Goal: Task Accomplishment & Management: Manage account settings

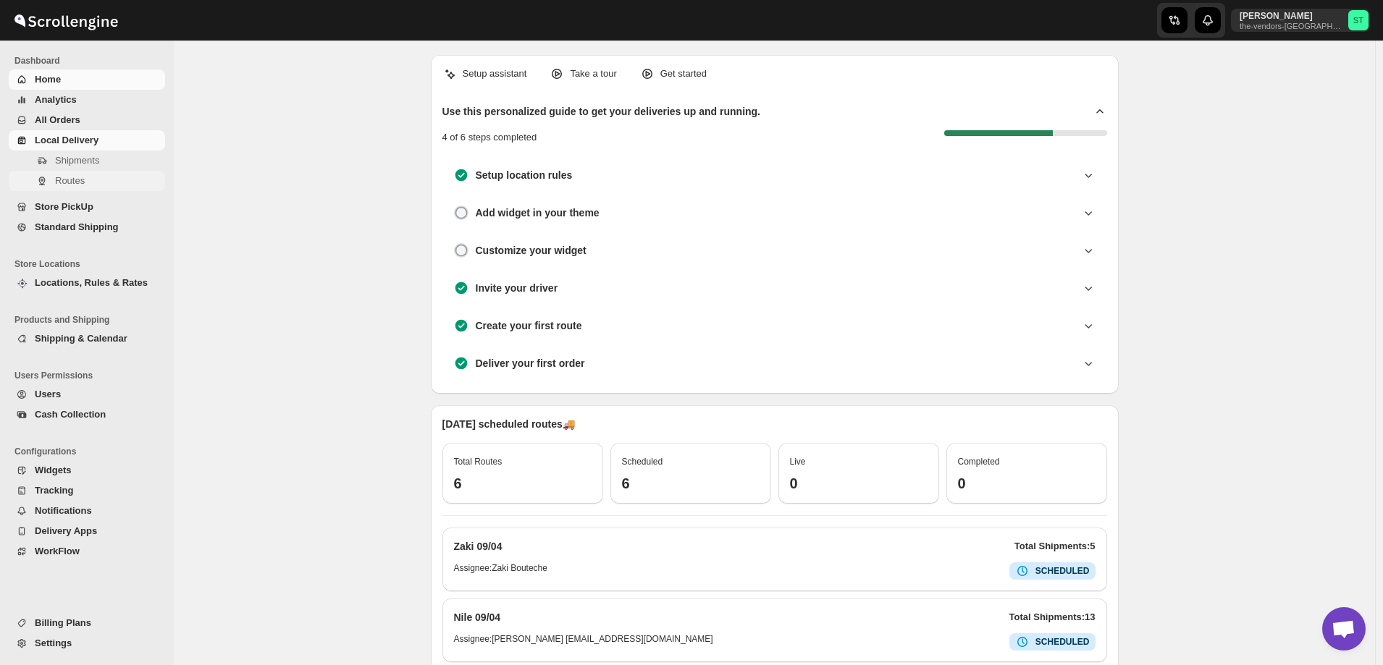
click at [77, 186] on span "Routes" at bounding box center [70, 180] width 30 height 11
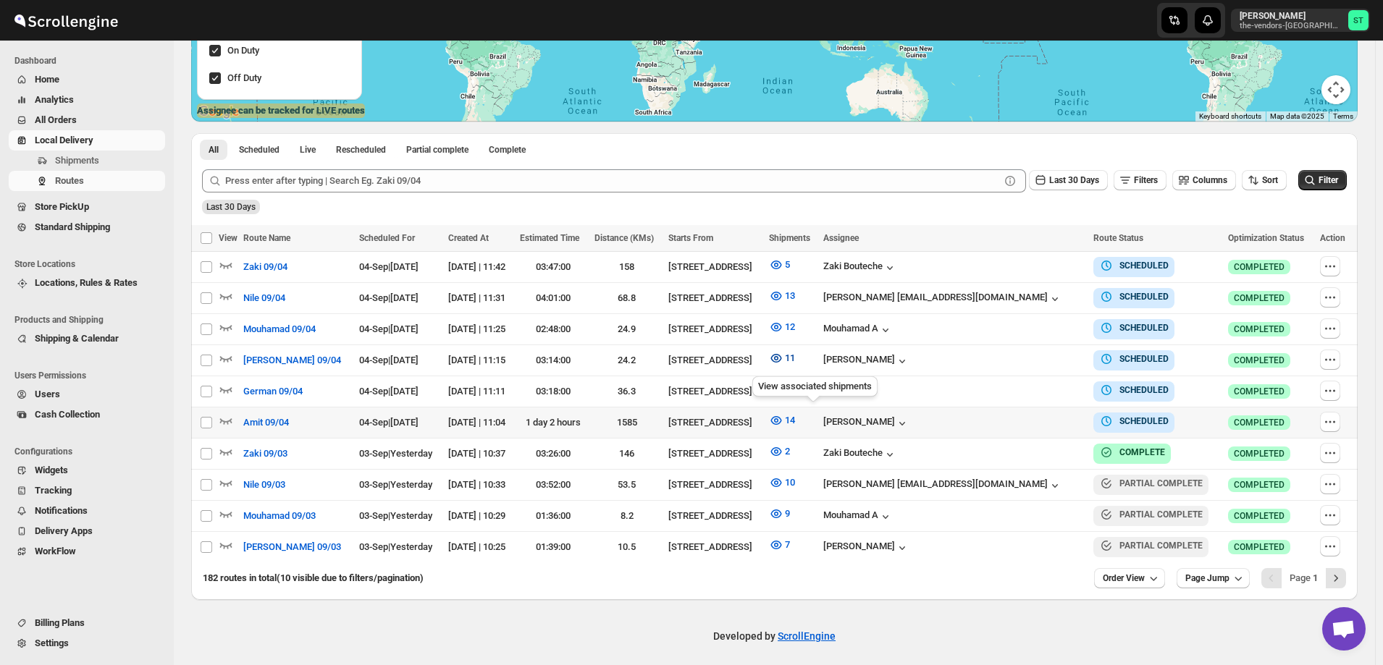
scroll to position [285, 0]
click at [1331, 418] on icon "button" at bounding box center [1330, 422] width 14 height 14
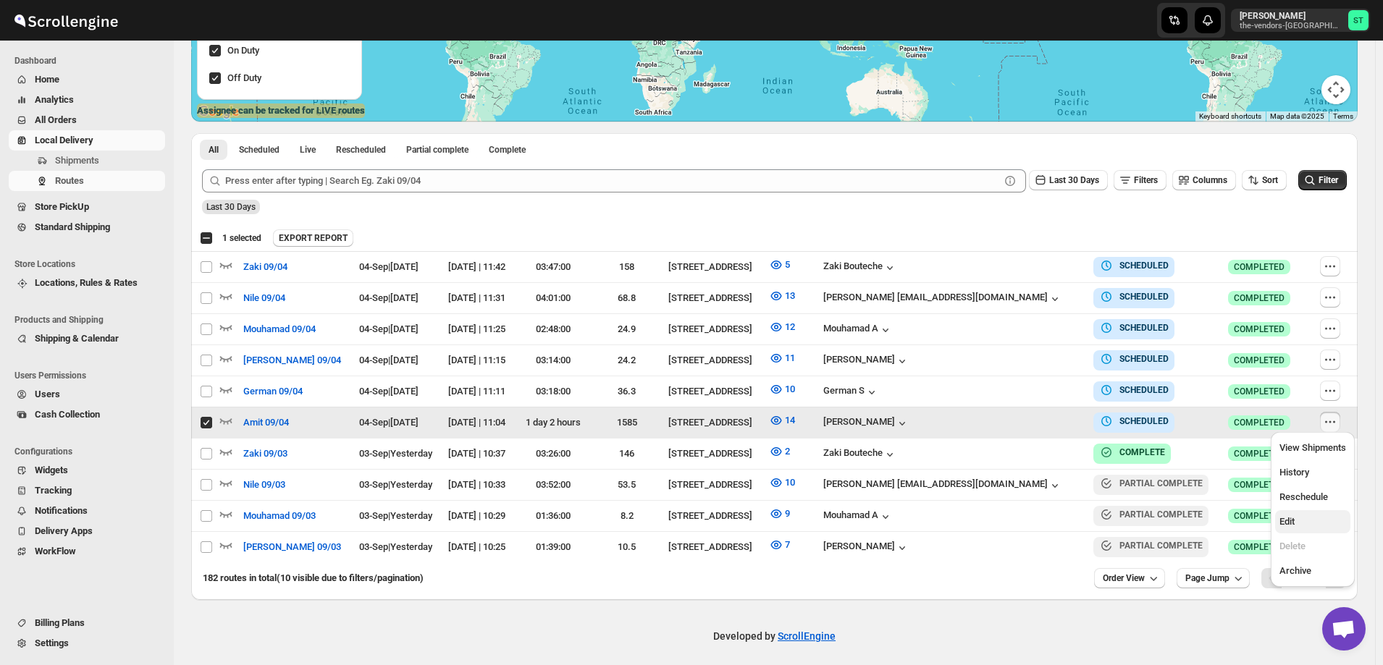
click at [1310, 521] on span "Edit" at bounding box center [1312, 522] width 67 height 14
checkbox input "false"
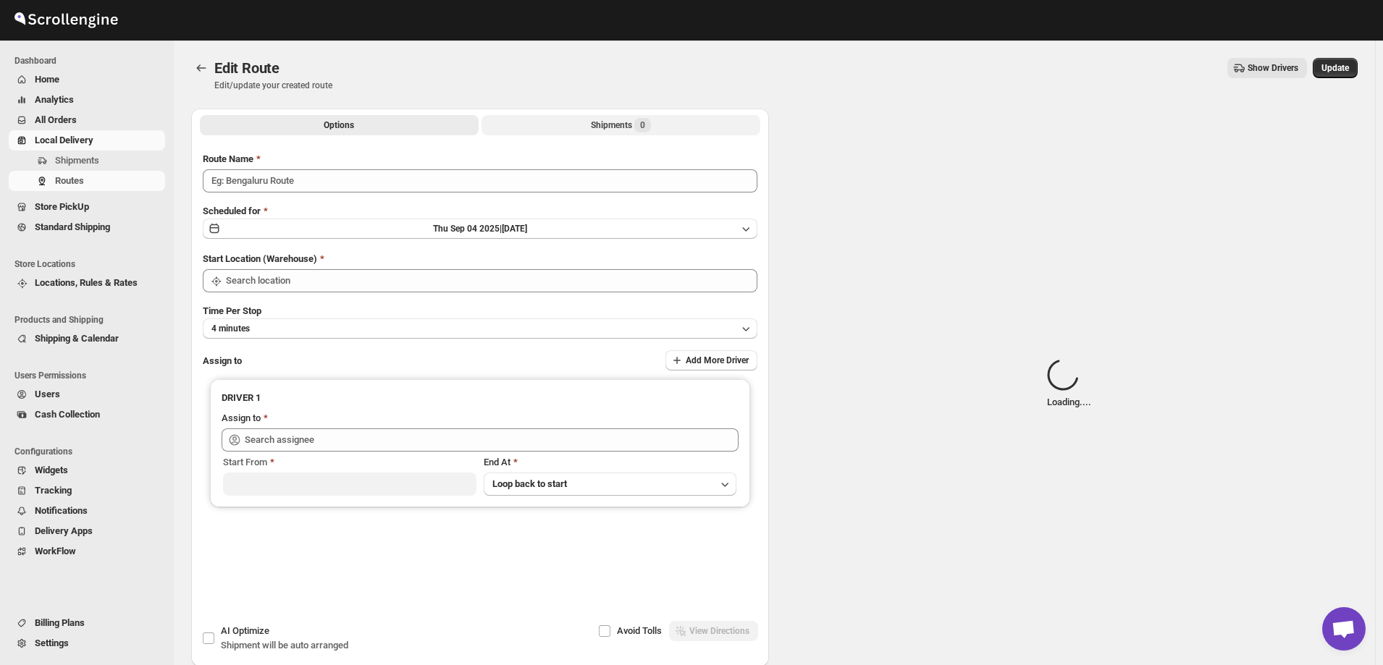
type input "Amit 09/04"
type input "[STREET_ADDRESS]"
type input "[PERSON_NAME] ([EMAIL_ADDRESS][DOMAIN_NAME])"
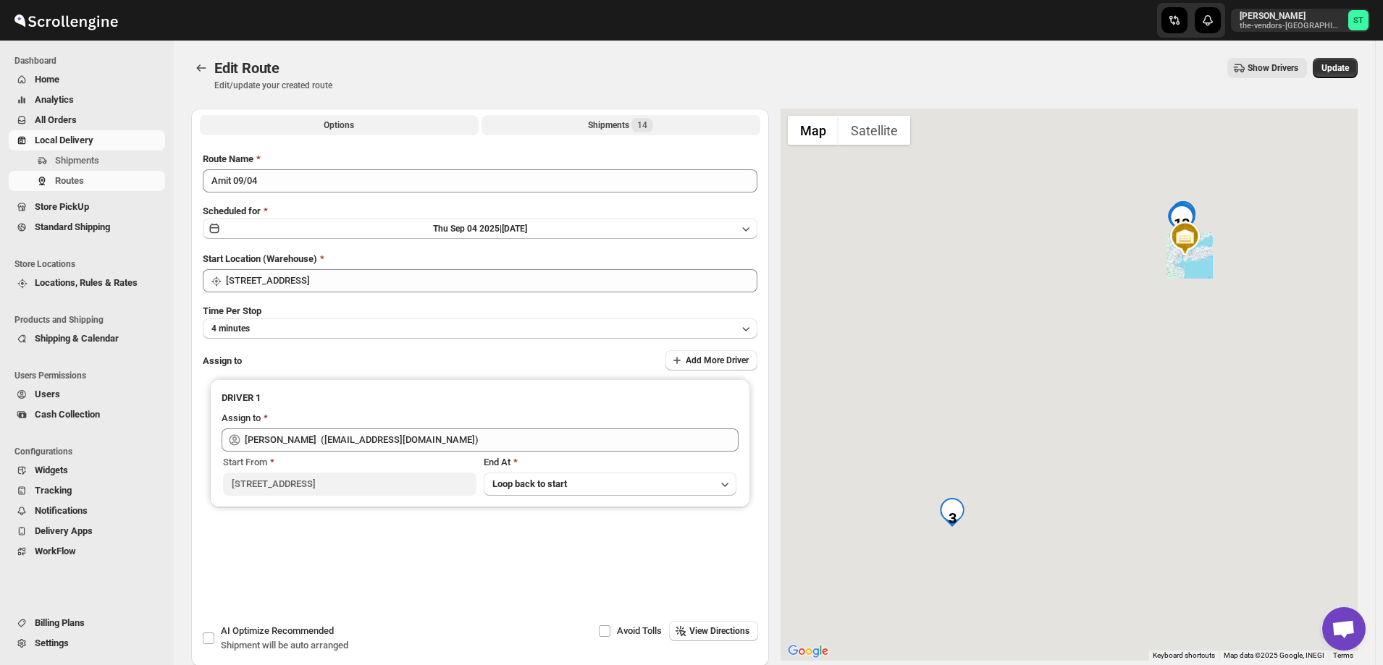
click at [571, 124] on button "Shipments 14" at bounding box center [620, 125] width 279 height 20
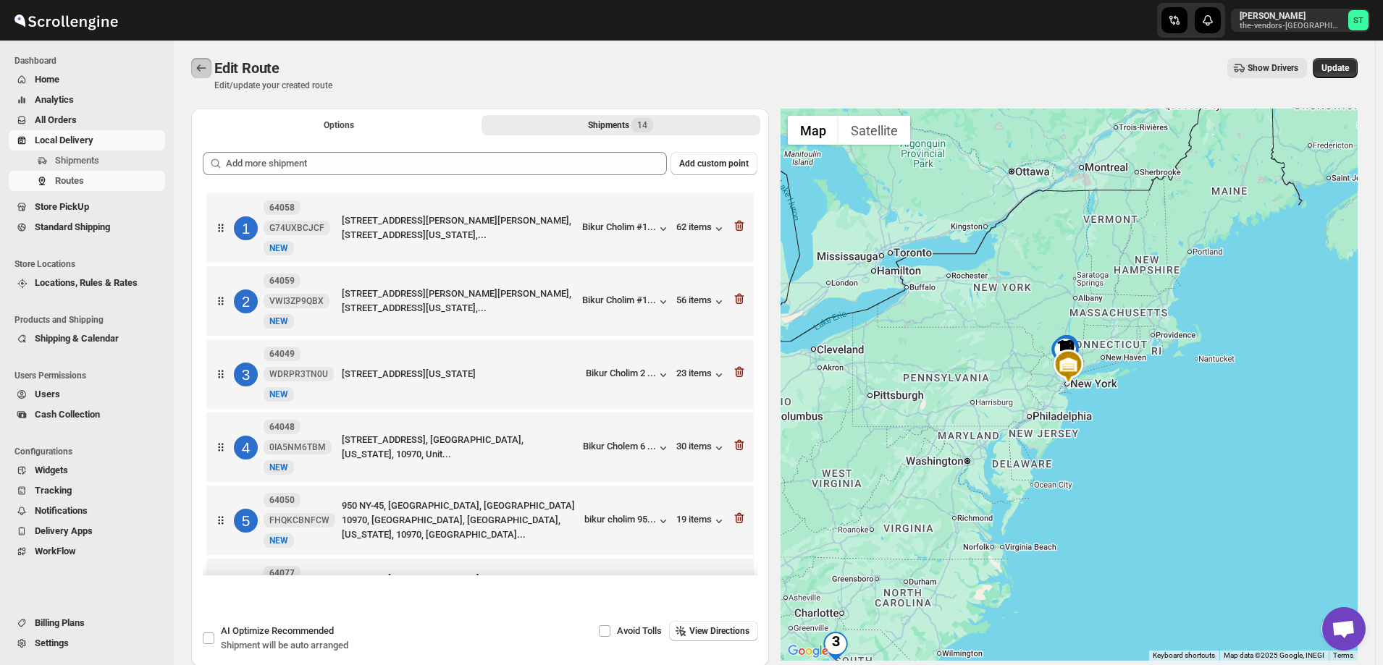
click at [194, 64] on icon "Routes" at bounding box center [201, 68] width 14 height 14
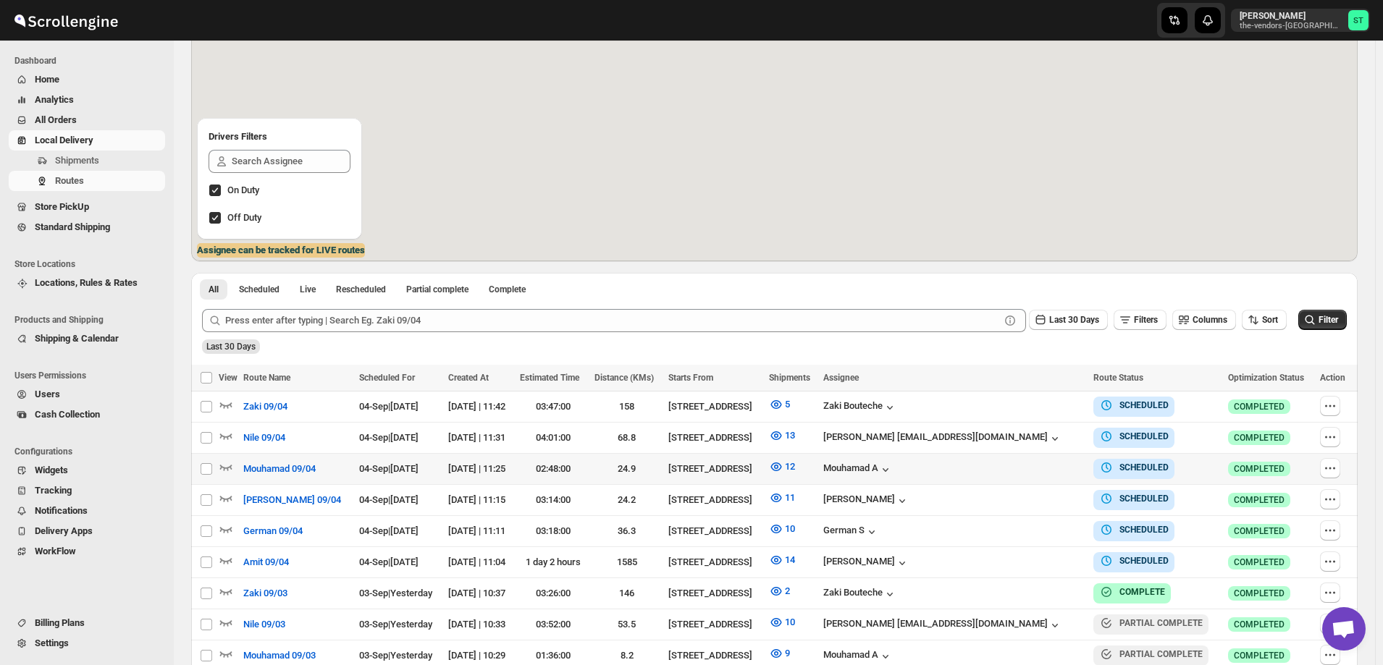
scroll to position [217, 0]
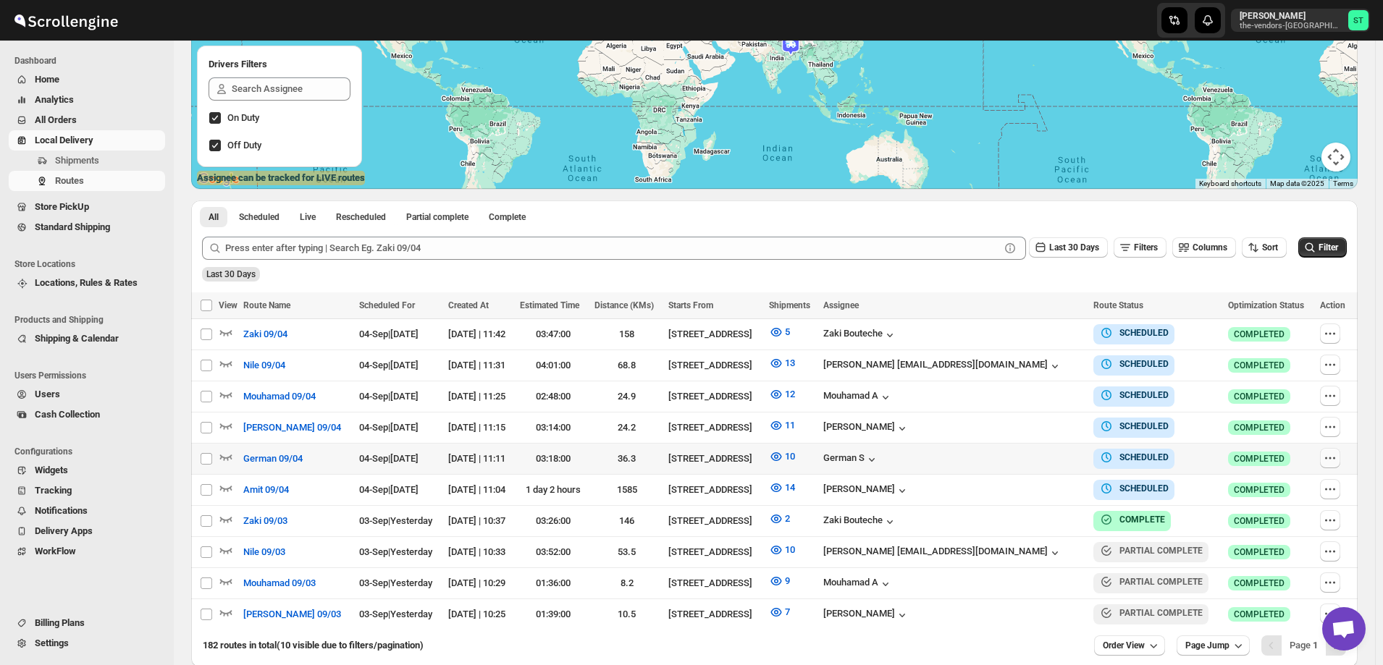
click at [1327, 458] on icon "button" at bounding box center [1330, 458] width 14 height 14
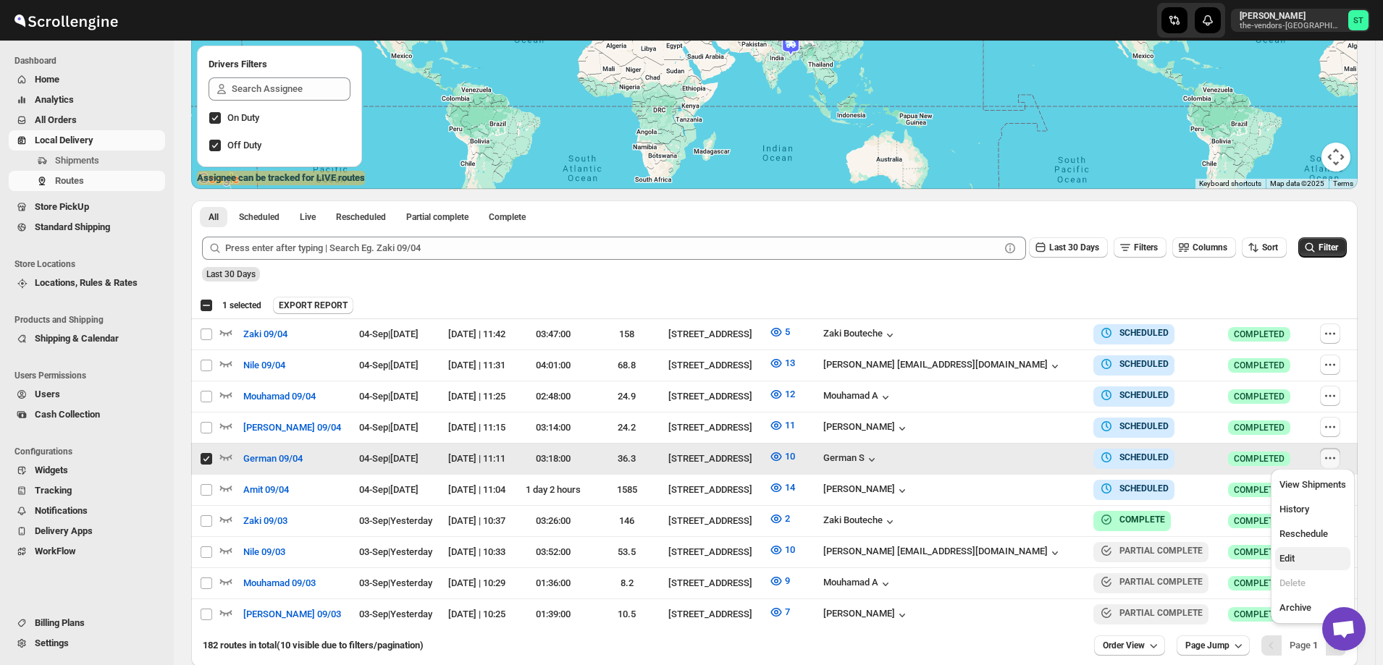
click at [1307, 562] on span "Edit" at bounding box center [1312, 559] width 67 height 14
checkbox input "false"
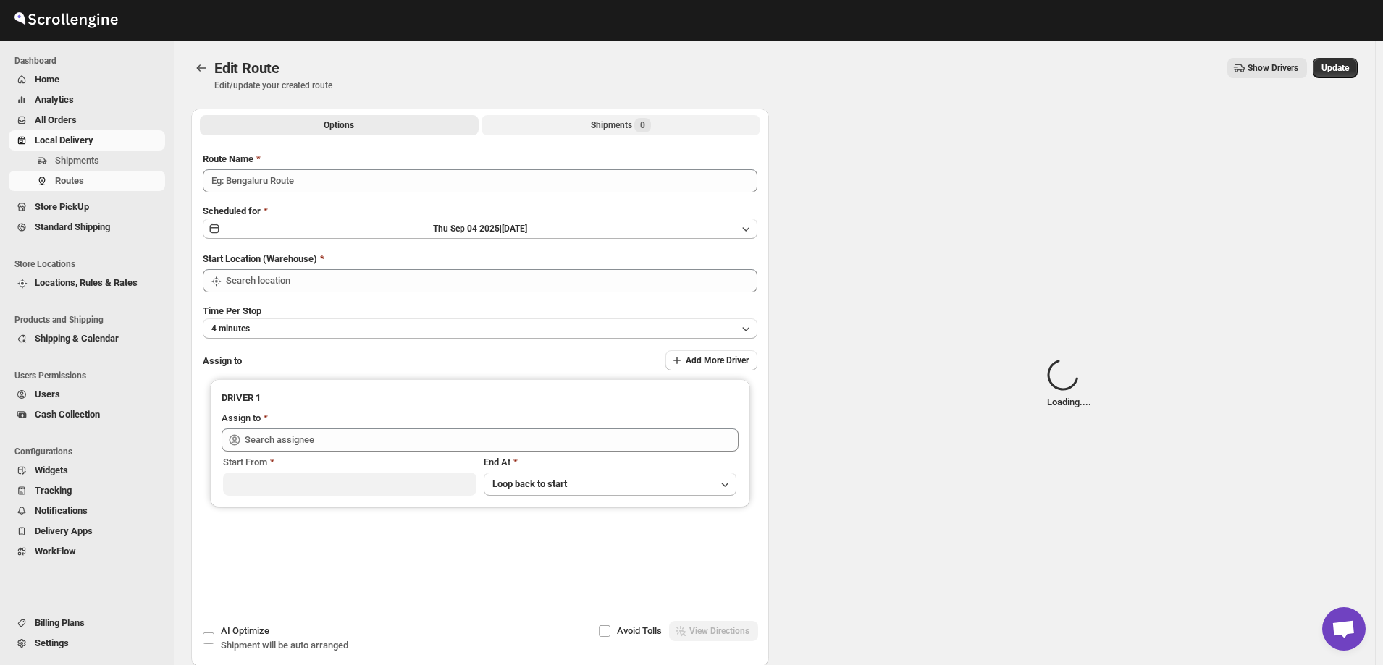
type input "German 09/04"
type input "[STREET_ADDRESS]"
type input "[DEMOGRAPHIC_DATA] S ([EMAIL_ADDRESS][DOMAIN_NAME])"
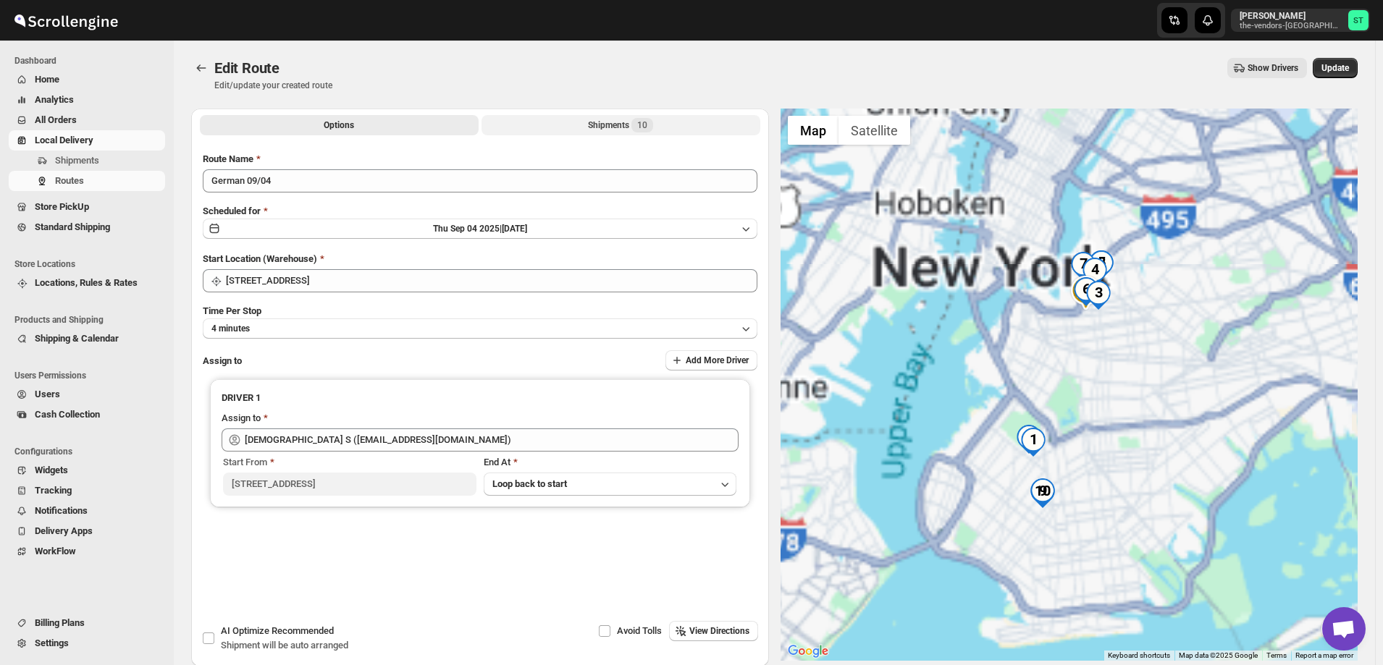
click at [602, 126] on div "Shipments 10" at bounding box center [620, 125] width 65 height 14
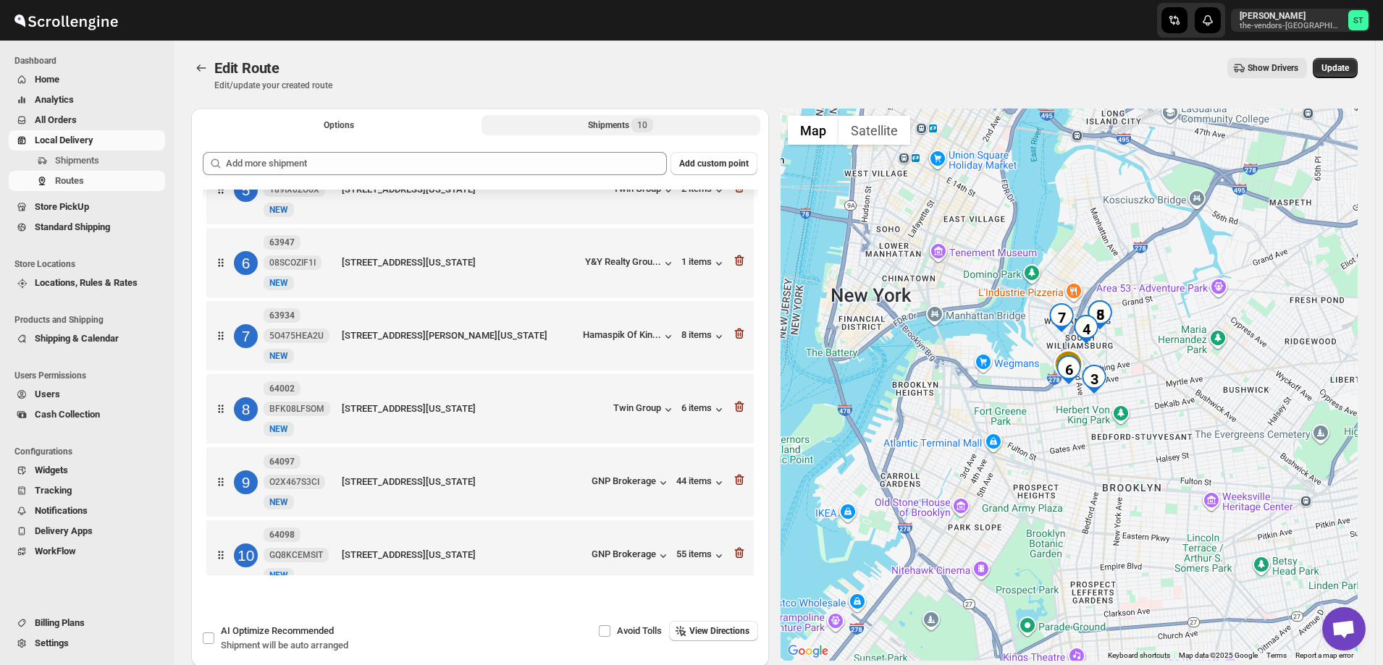
scroll to position [353, 0]
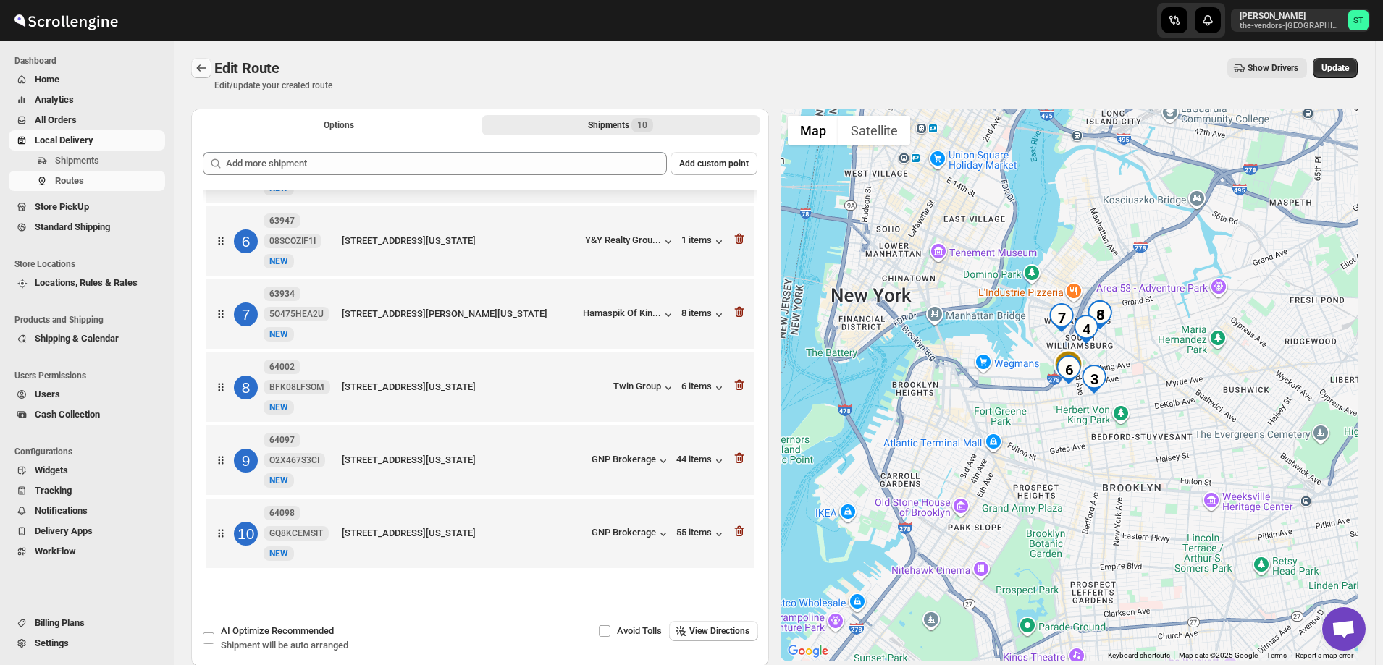
click at [195, 65] on icon "Routes" at bounding box center [201, 68] width 14 height 14
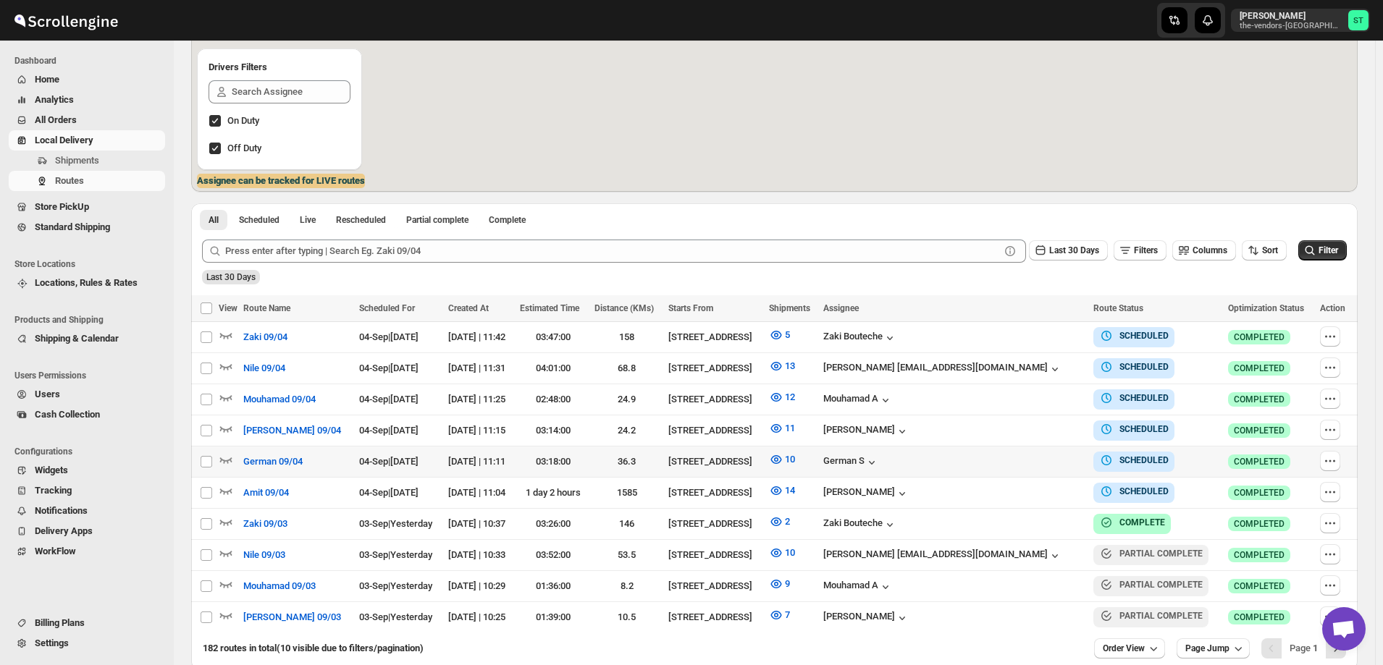
scroll to position [217, 0]
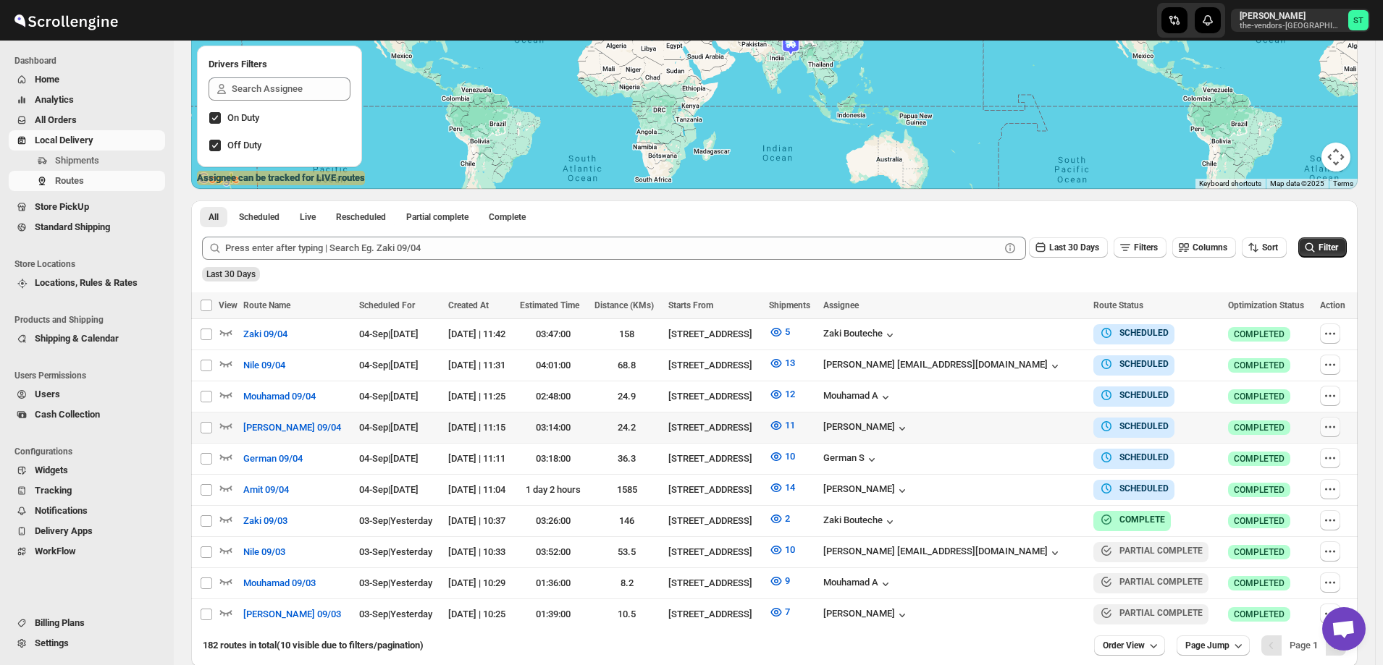
click at [1329, 427] on icon "button" at bounding box center [1330, 427] width 14 height 14
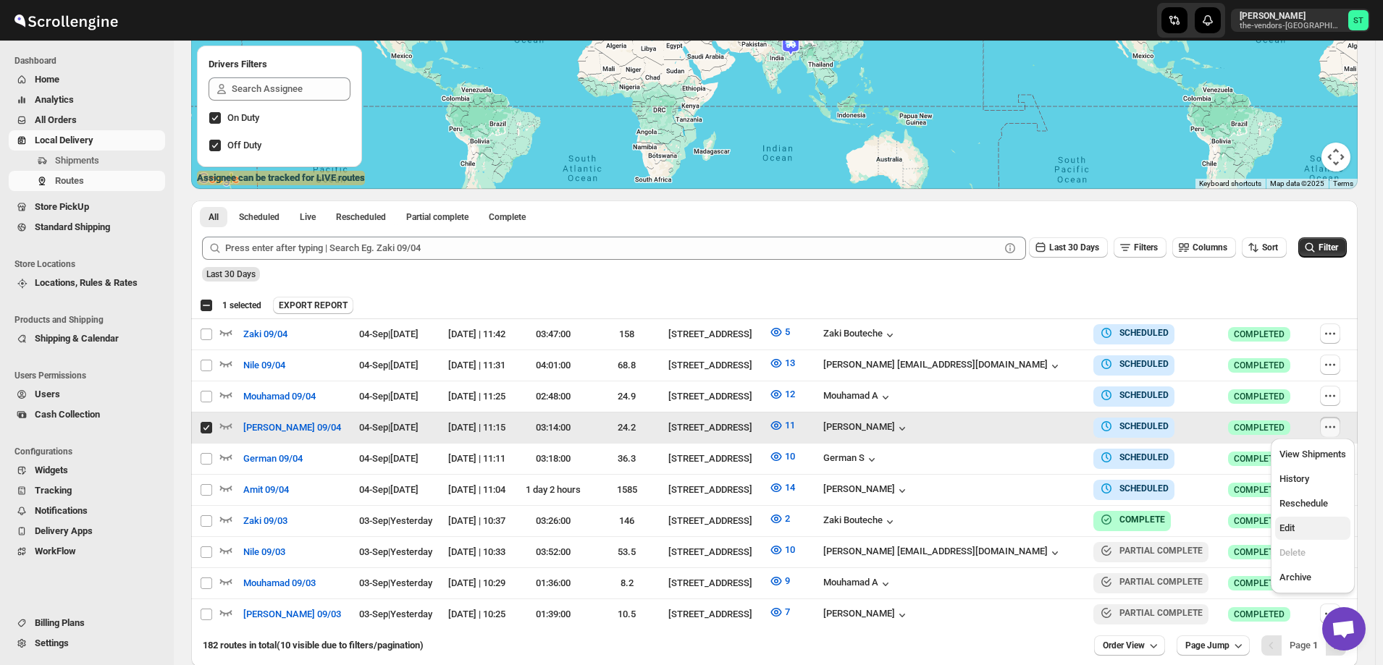
click at [1314, 531] on span "Edit" at bounding box center [1312, 528] width 67 height 14
checkbox input "false"
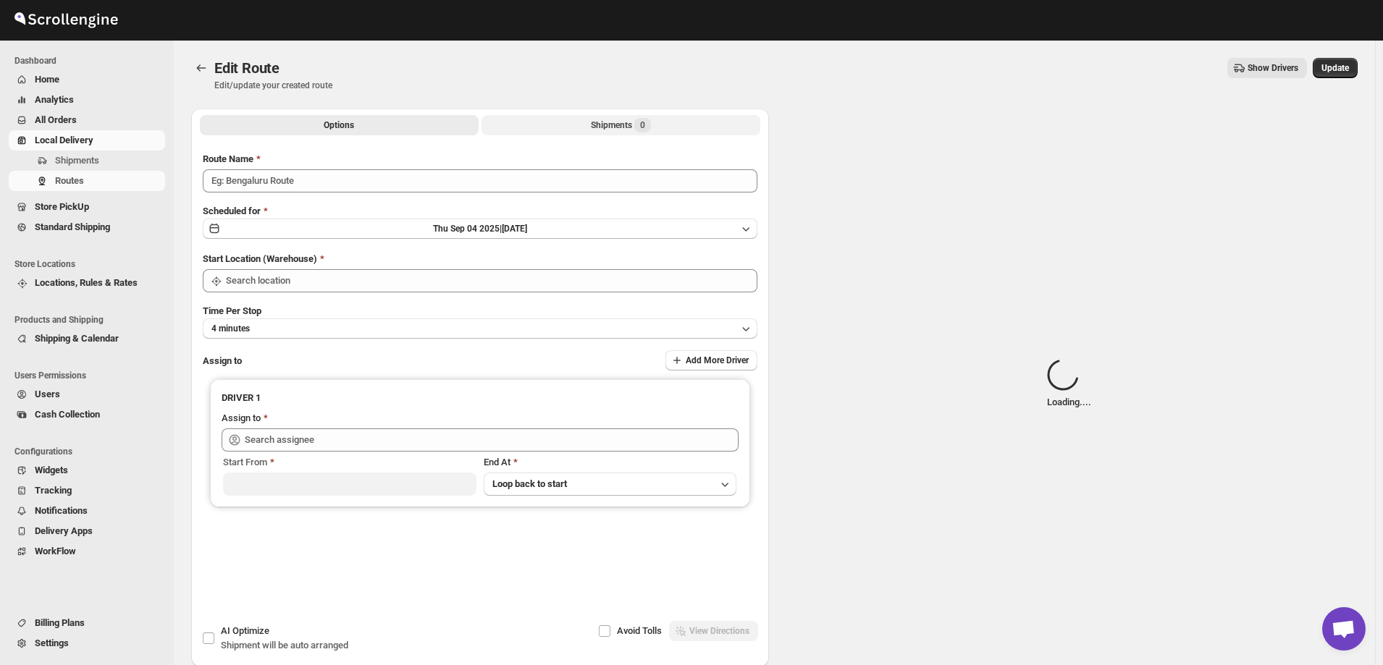
type input "[PERSON_NAME] 09/04"
type input "[STREET_ADDRESS]"
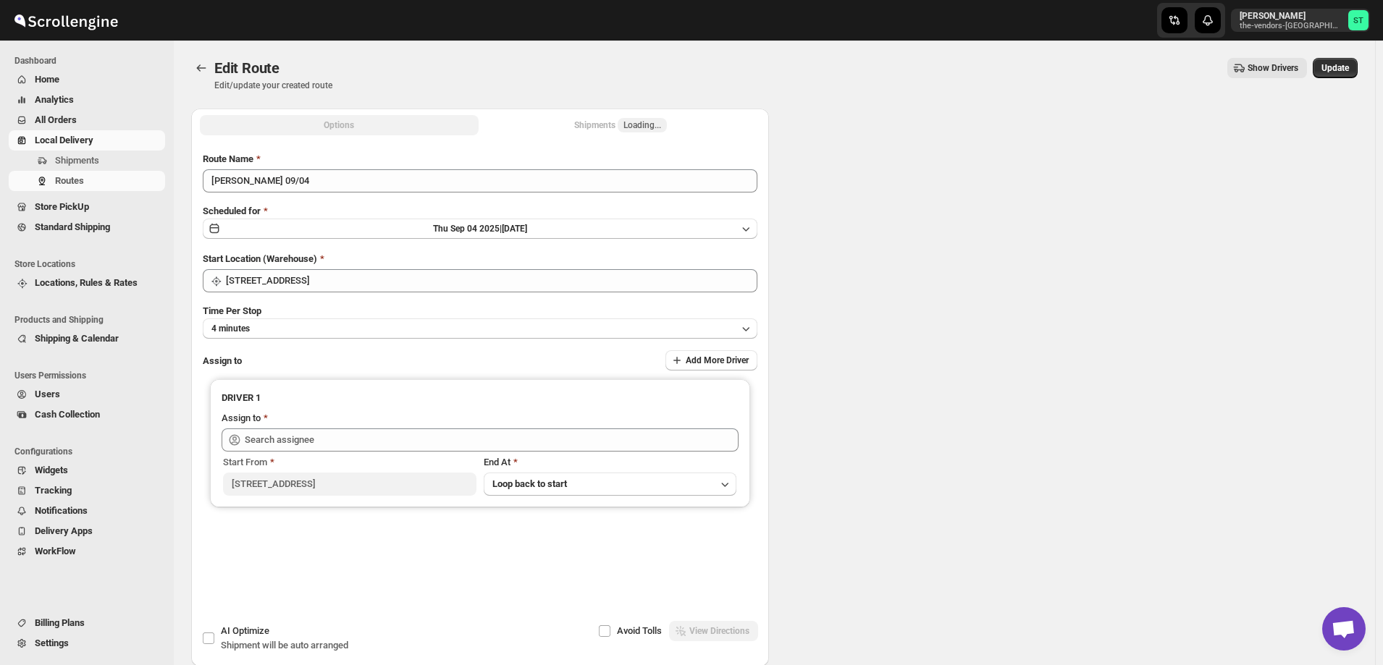
type input "[STREET_ADDRESS]"
type input "[PERSON_NAME] ([EMAIL_ADDRESS][DOMAIN_NAME])"
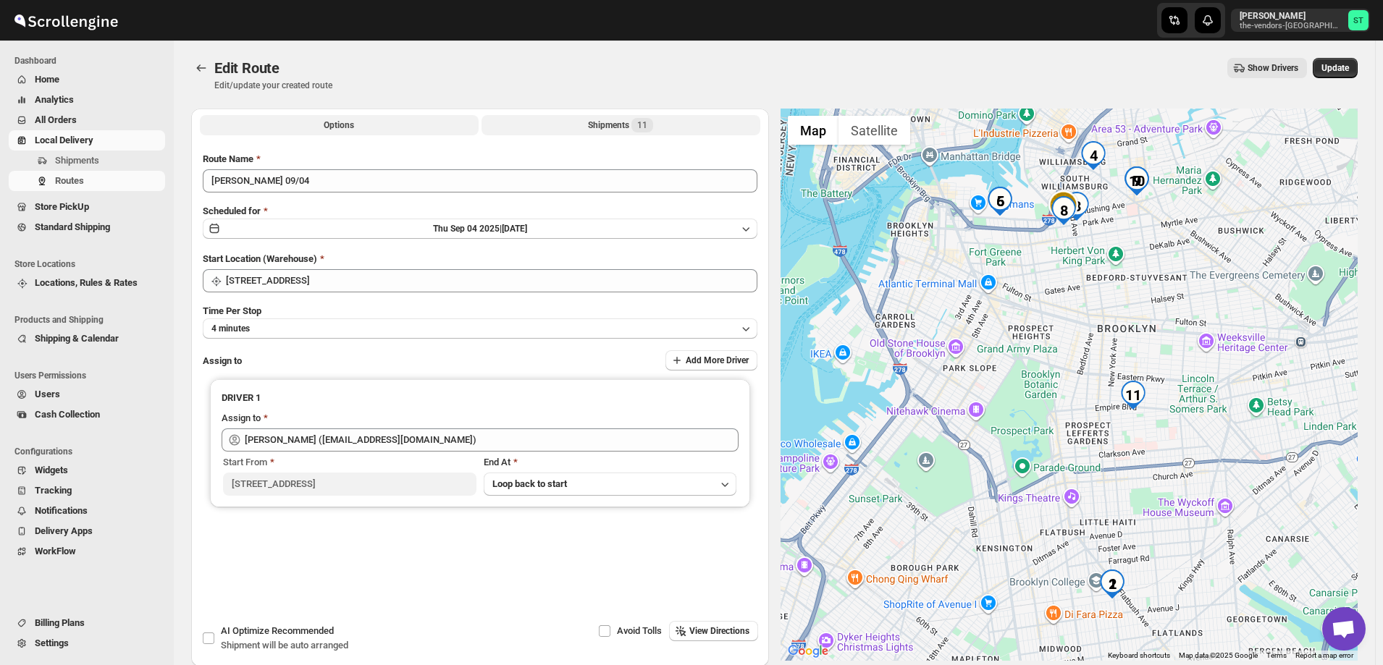
click at [613, 127] on div "Shipments 11" at bounding box center [620, 125] width 65 height 14
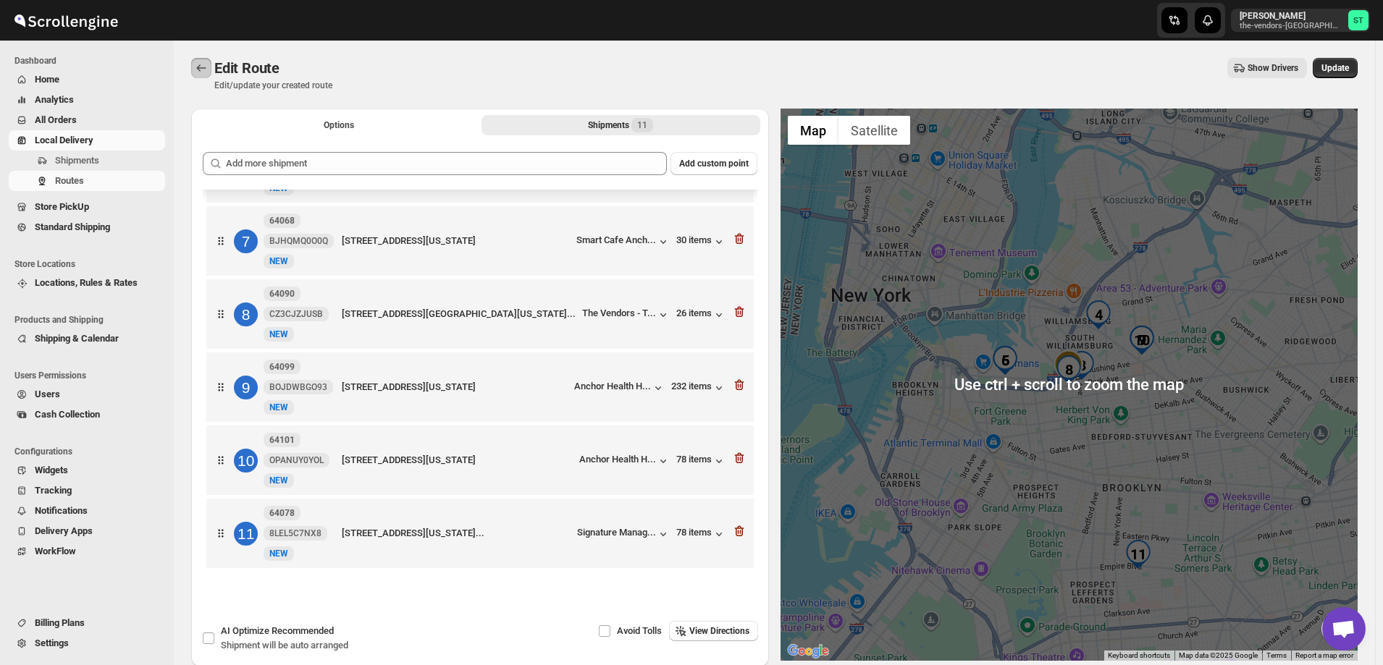
click at [198, 66] on icon "Routes" at bounding box center [201, 68] width 14 height 14
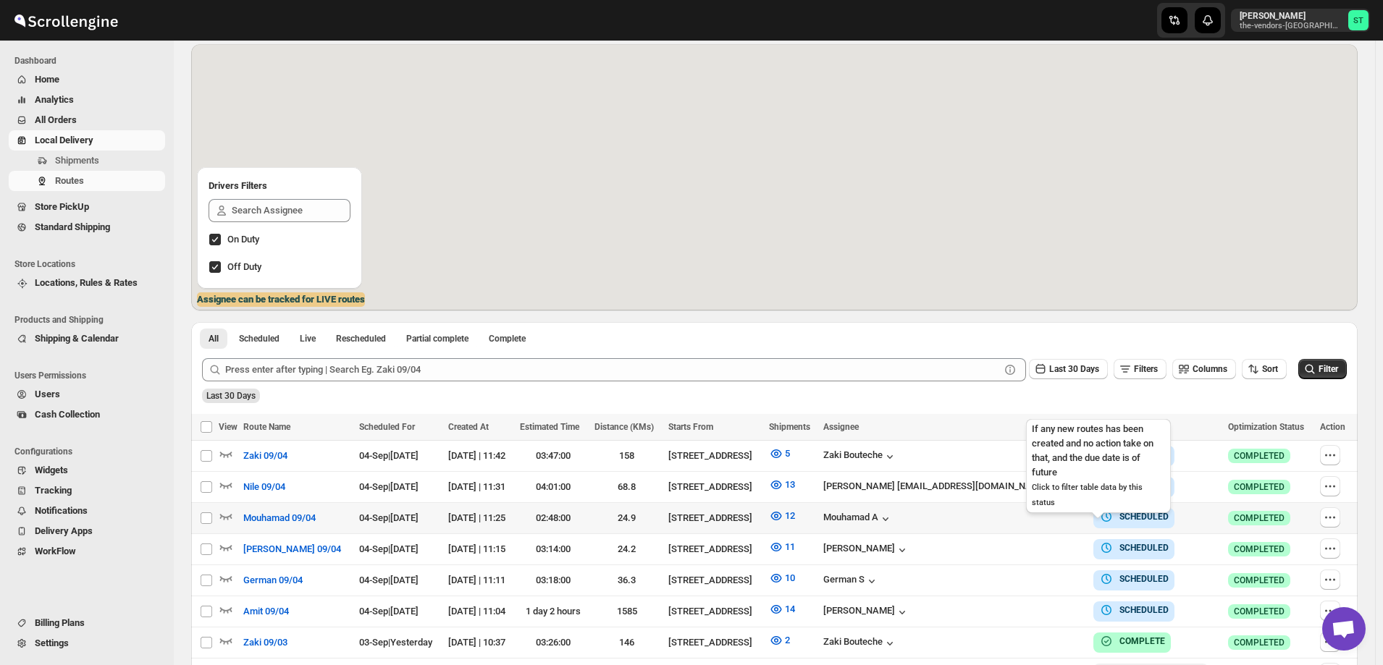
scroll to position [145, 0]
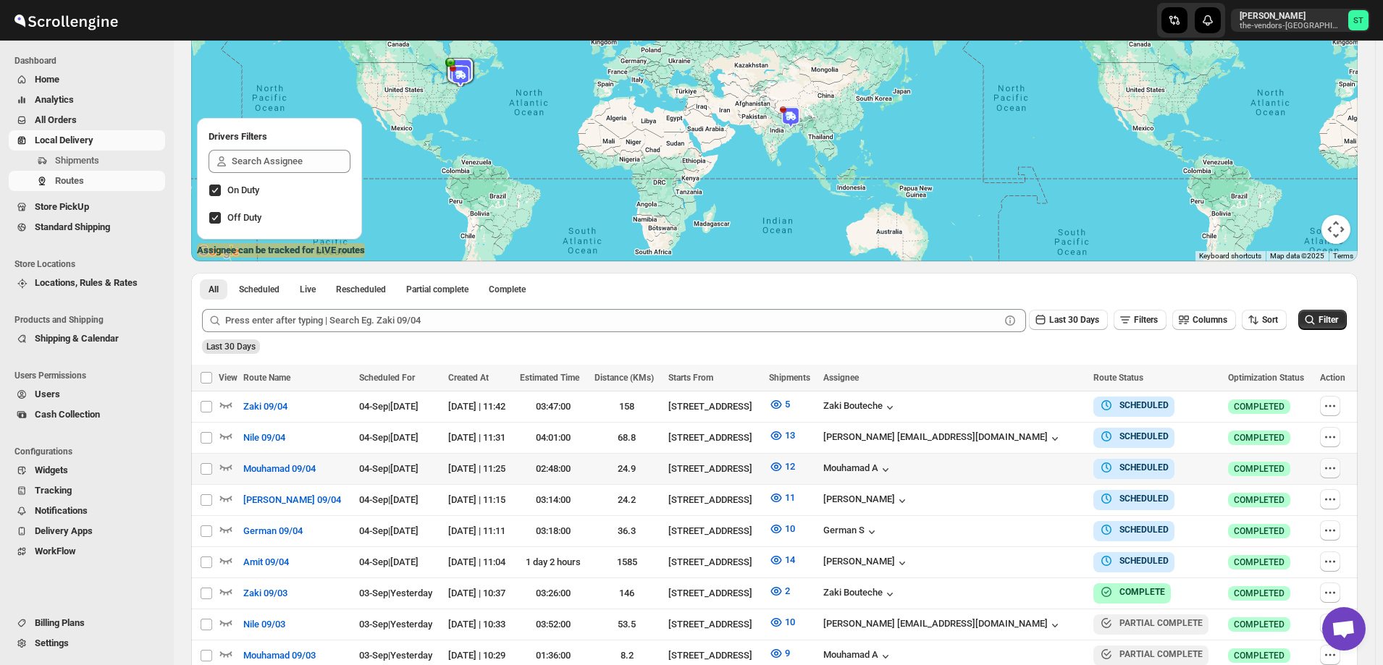
click at [1330, 466] on icon "button" at bounding box center [1330, 468] width 14 height 14
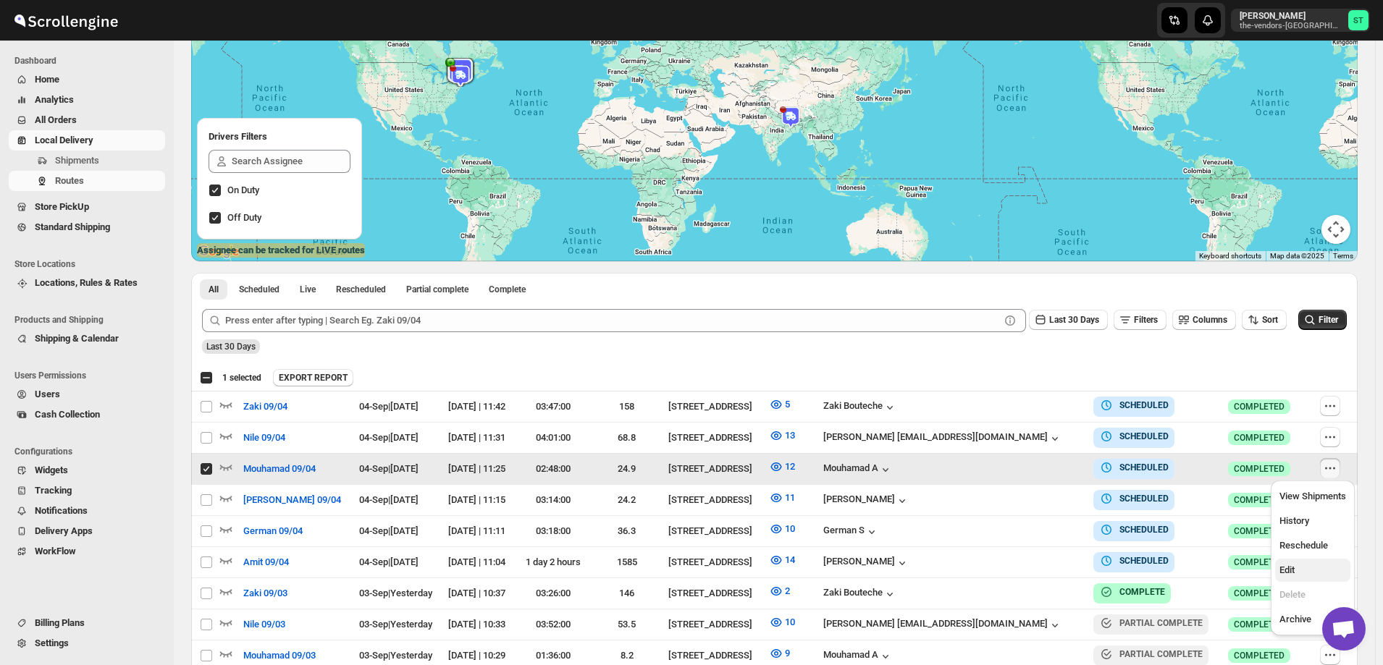
click at [1302, 568] on span "Edit" at bounding box center [1312, 570] width 67 height 14
checkbox input "false"
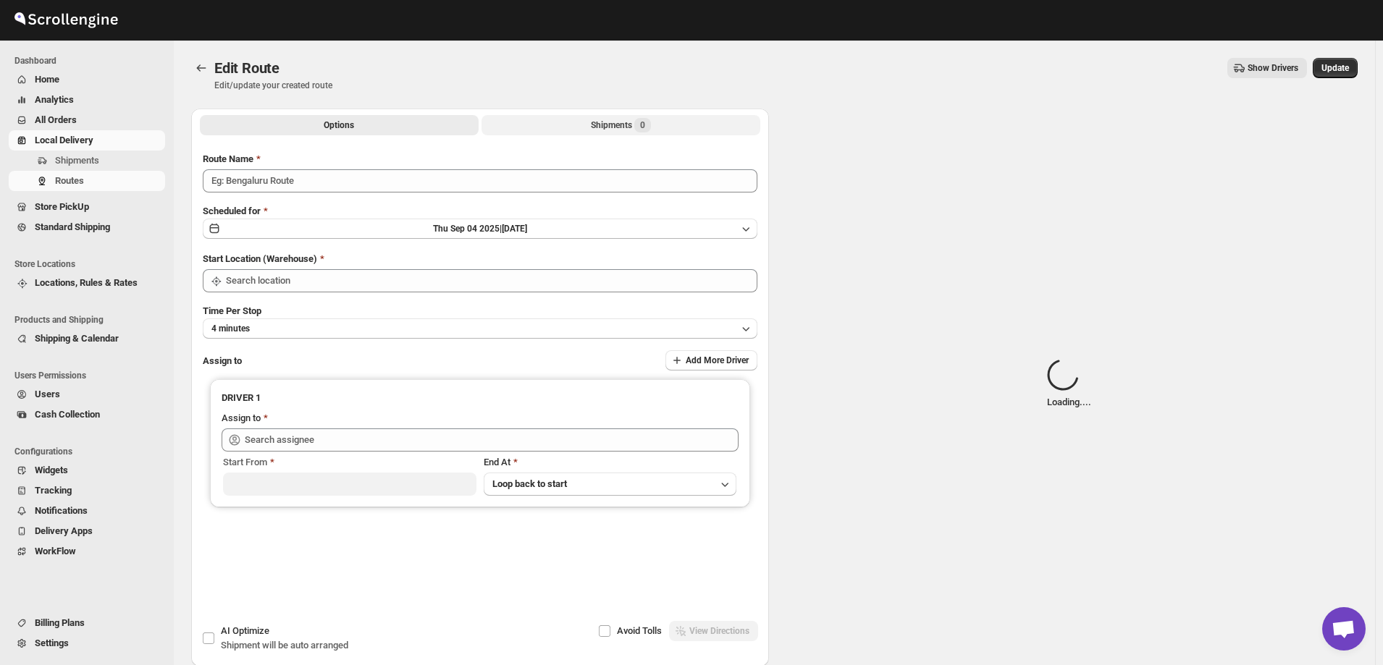
type input "Mouhamad 09/04"
type input "[STREET_ADDRESS]"
type input "Mouhamad A ([EMAIL_ADDRESS][DOMAIN_NAME])"
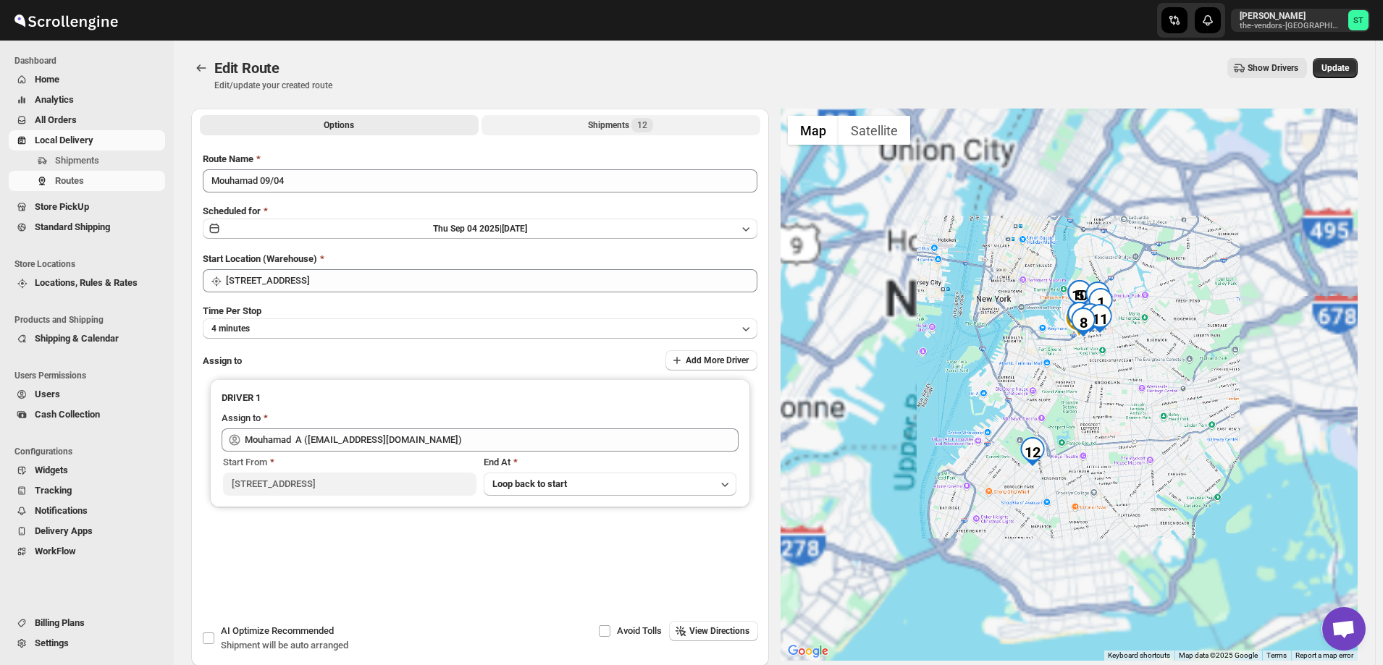
click at [603, 125] on div "Shipments 12" at bounding box center [620, 125] width 65 height 14
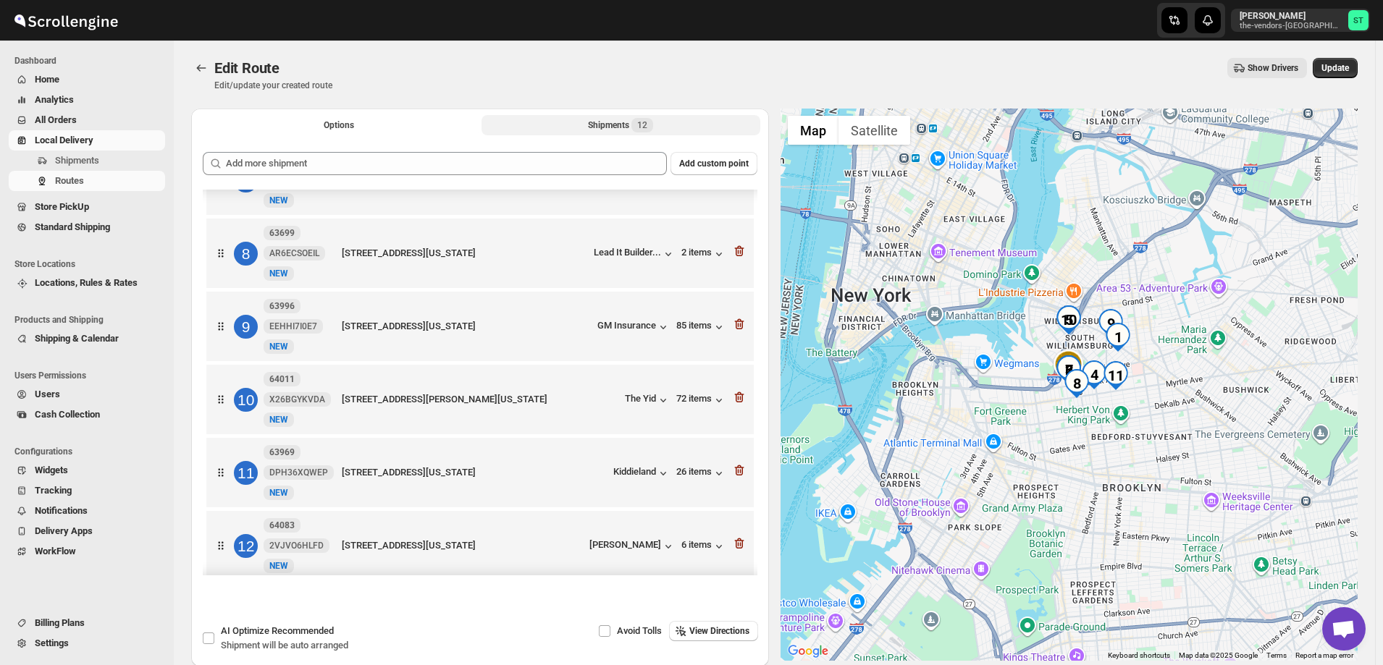
scroll to position [499, 0]
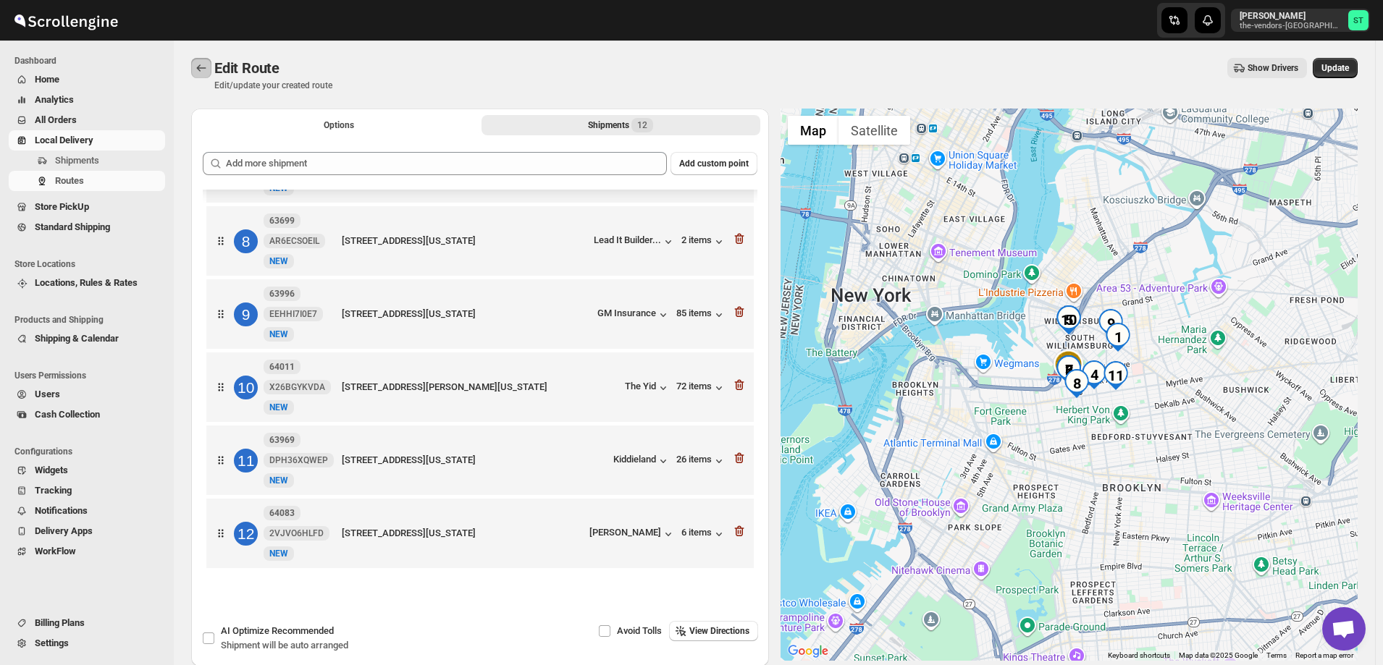
click at [198, 63] on icon "Routes" at bounding box center [201, 68] width 14 height 14
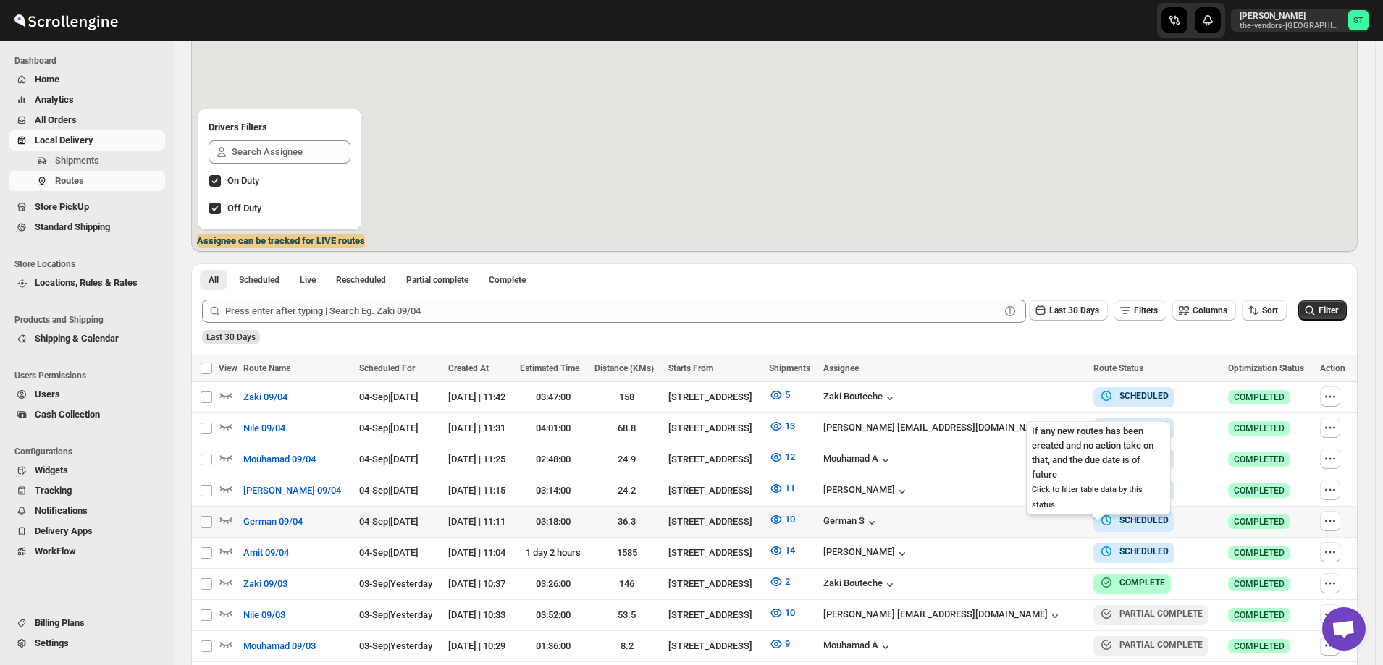
scroll to position [217, 0]
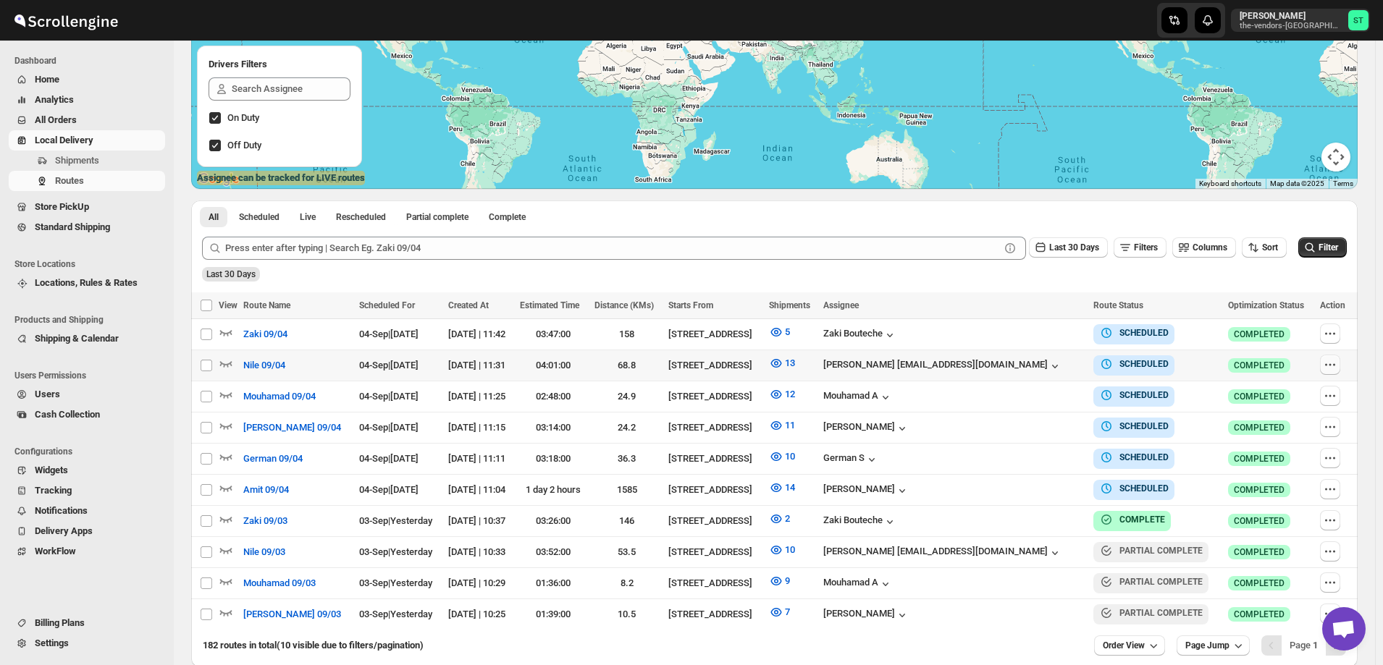
click at [1330, 365] on icon "button" at bounding box center [1330, 365] width 14 height 14
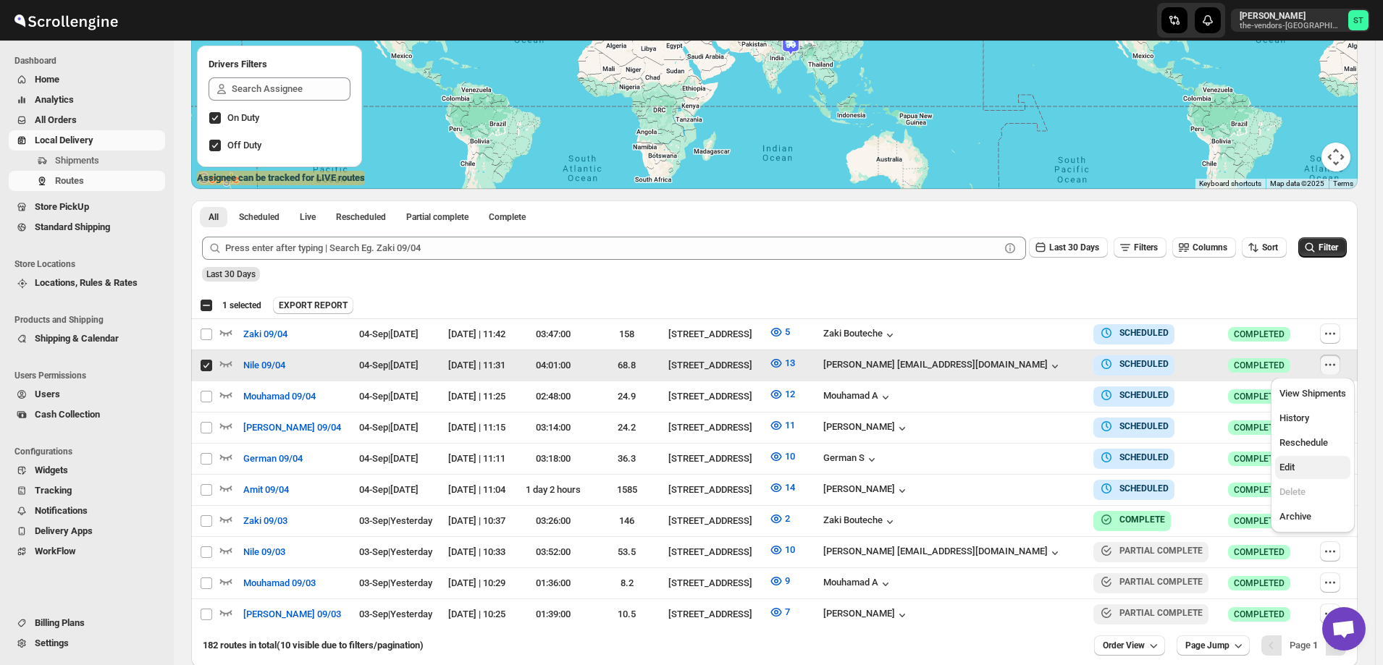
click at [1302, 464] on span "Edit" at bounding box center [1312, 467] width 67 height 14
checkbox input "false"
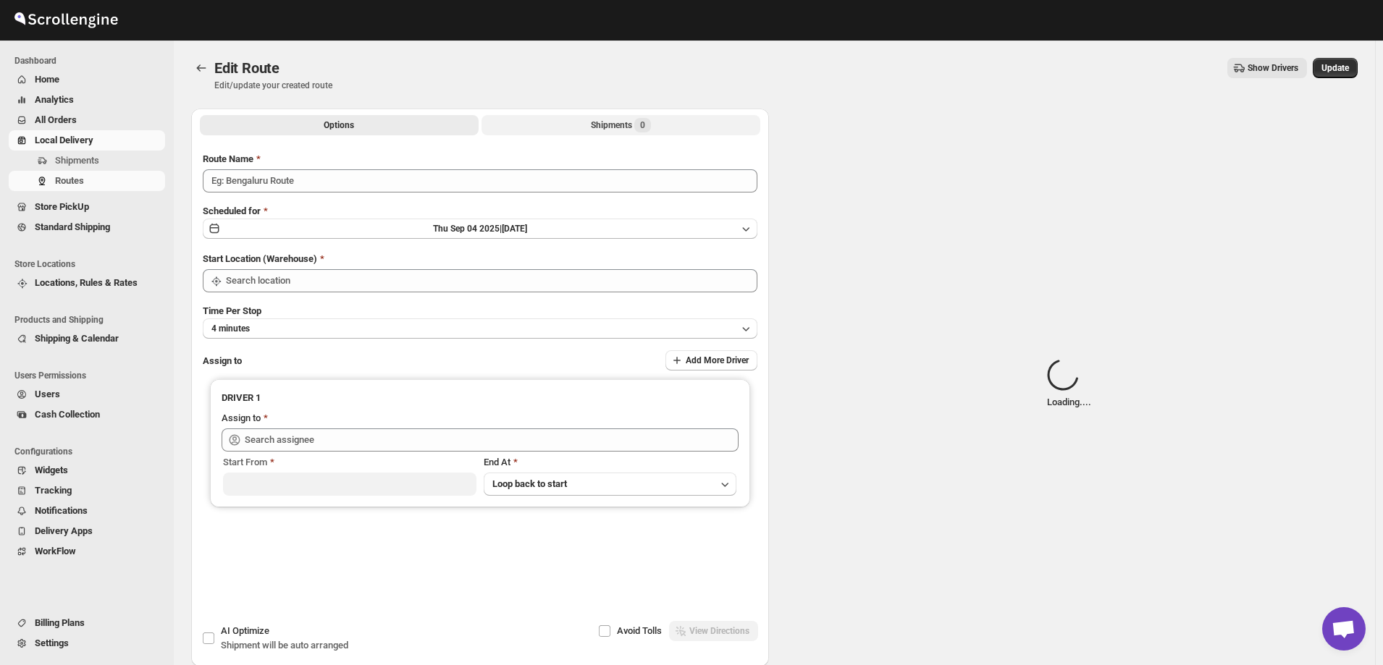
type input "Nile 09/04"
type input "[STREET_ADDRESS]"
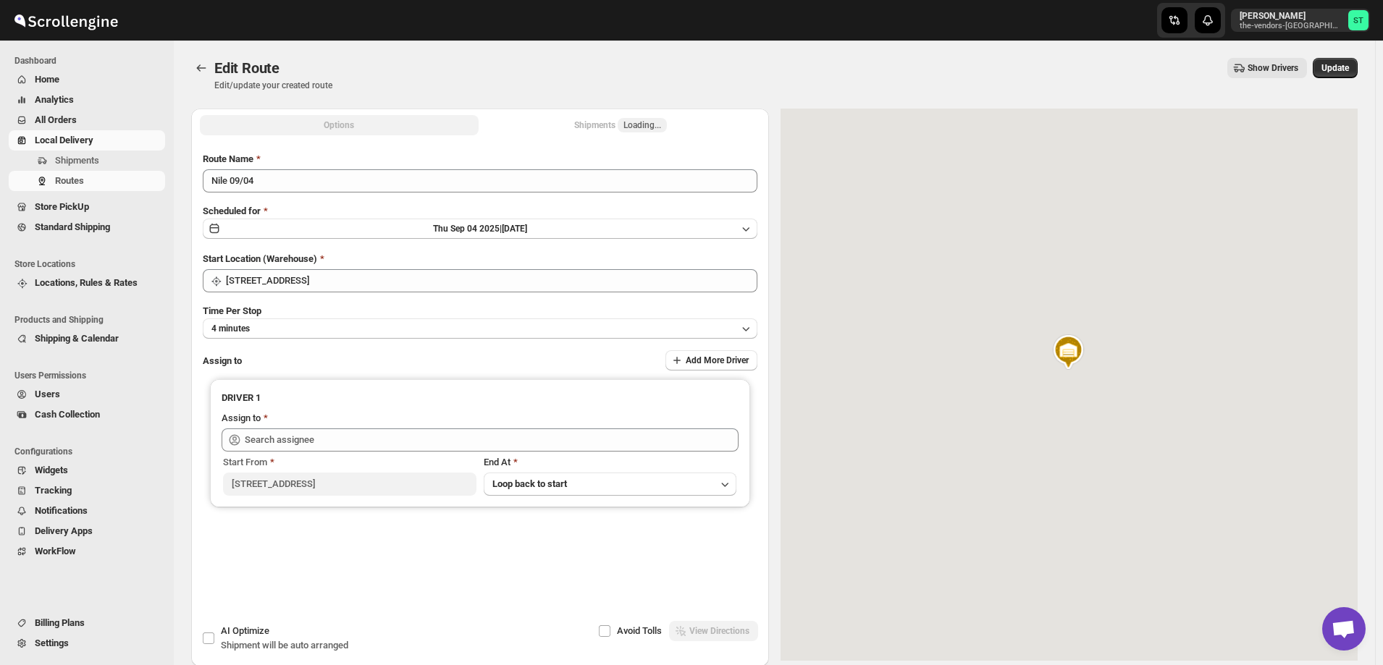
type input "[PERSON_NAME] [EMAIL_ADDRESS][DOMAIN_NAME] ([EMAIL_ADDRESS][DOMAIN_NAME])"
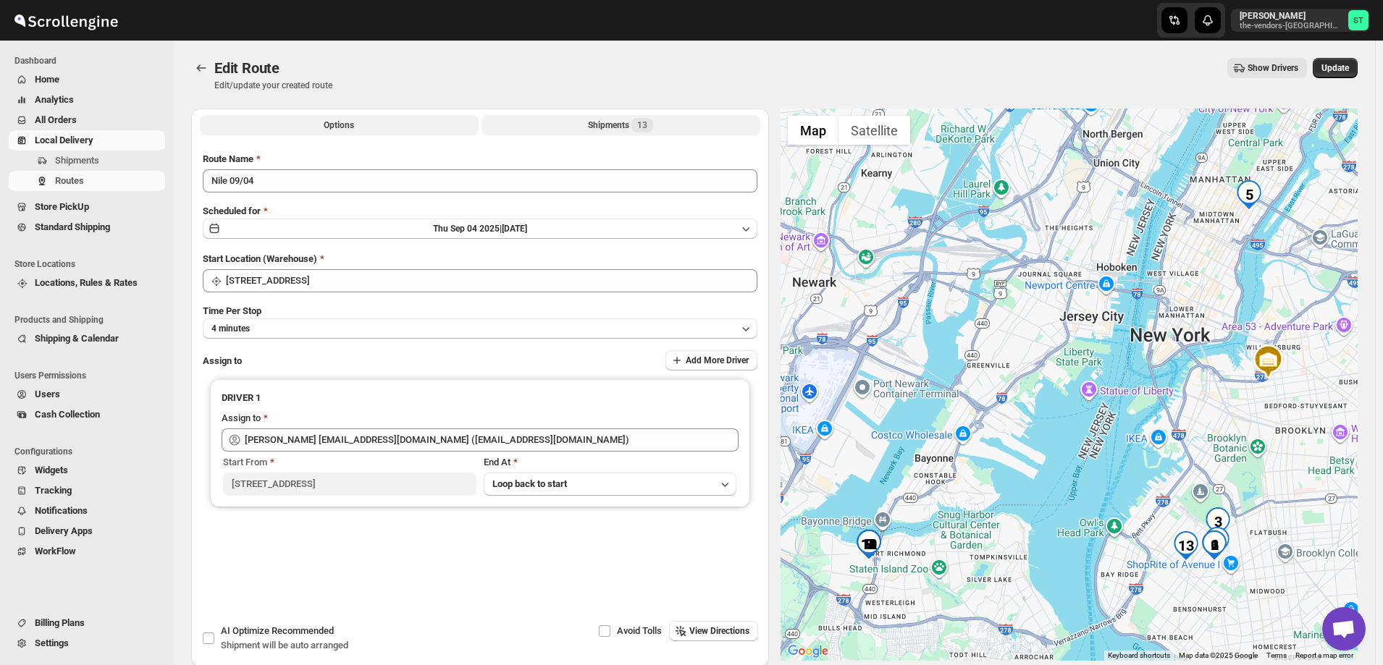
click at [601, 126] on div "Shipments 13" at bounding box center [620, 125] width 65 height 14
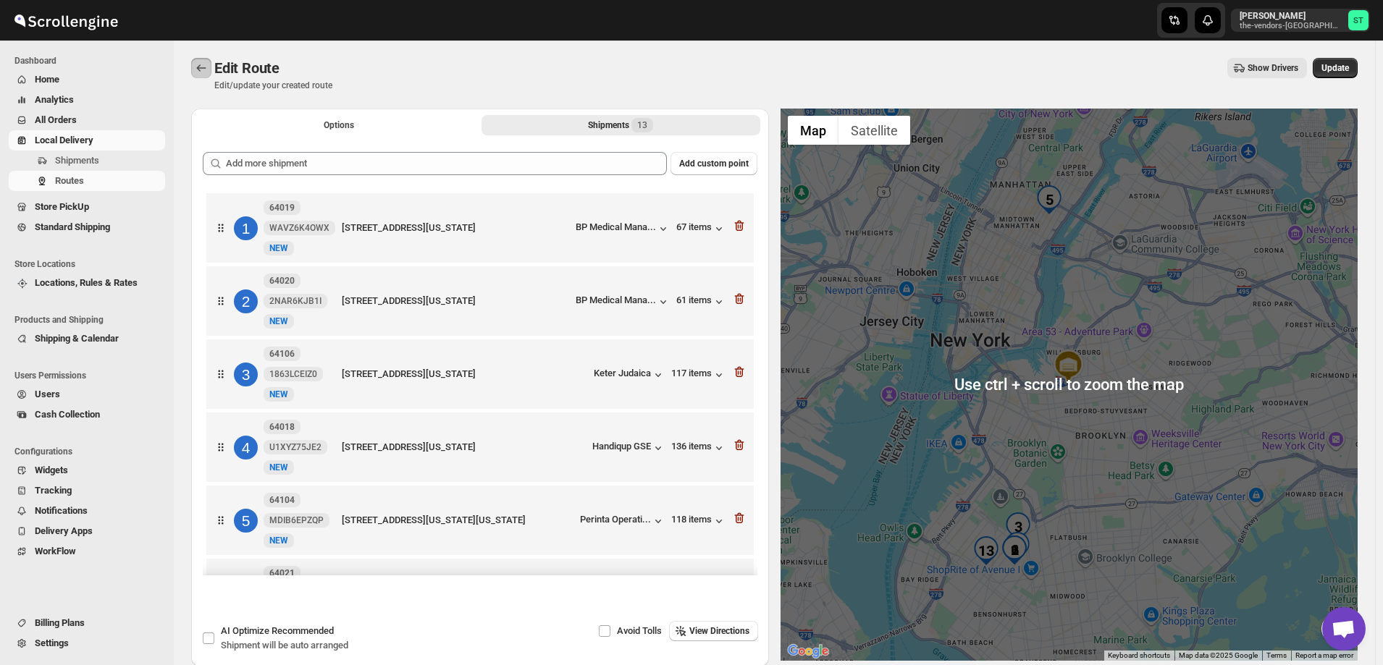
click at [198, 67] on icon "Routes" at bounding box center [201, 68] width 14 height 14
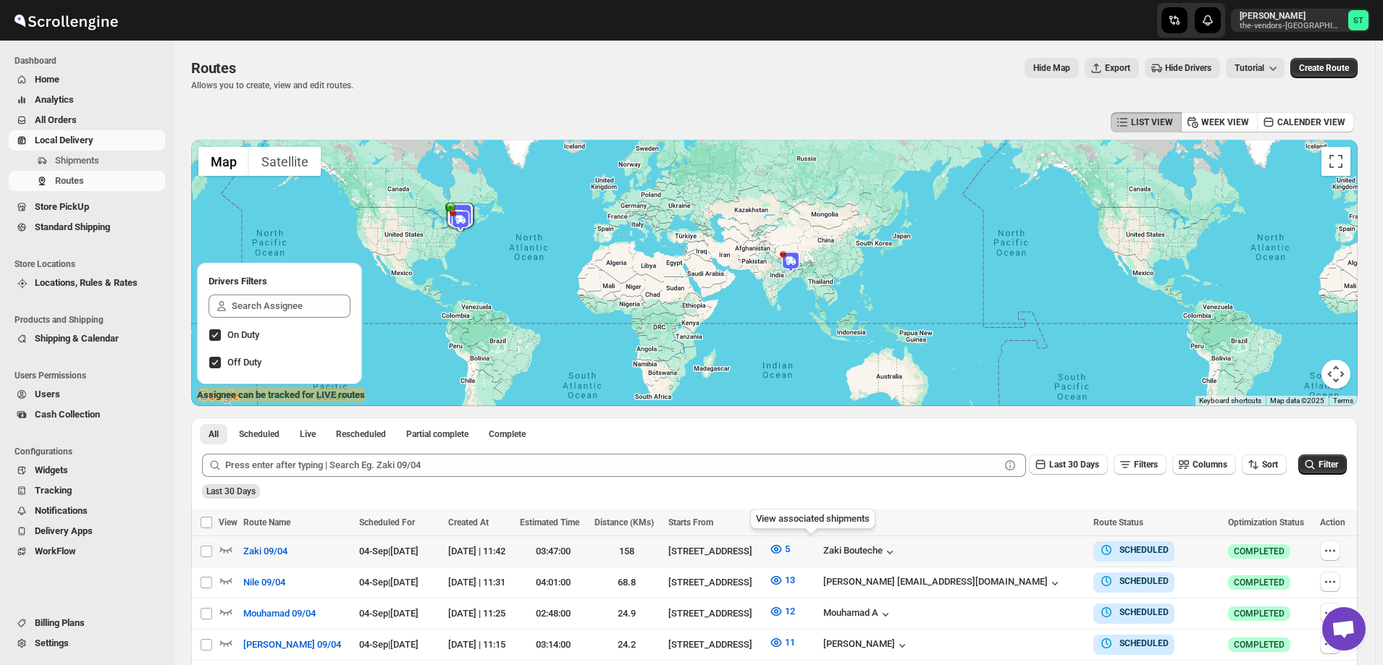
scroll to position [72, 0]
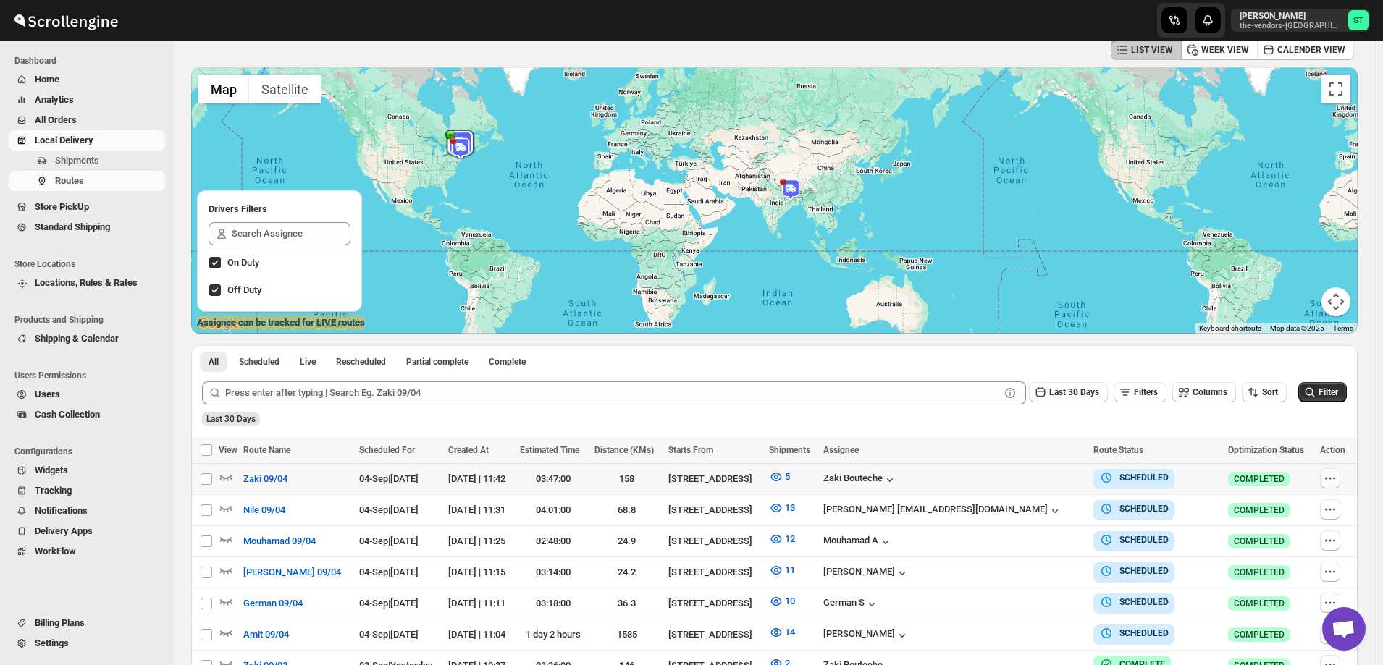
click at [1331, 478] on icon "button" at bounding box center [1330, 478] width 14 height 14
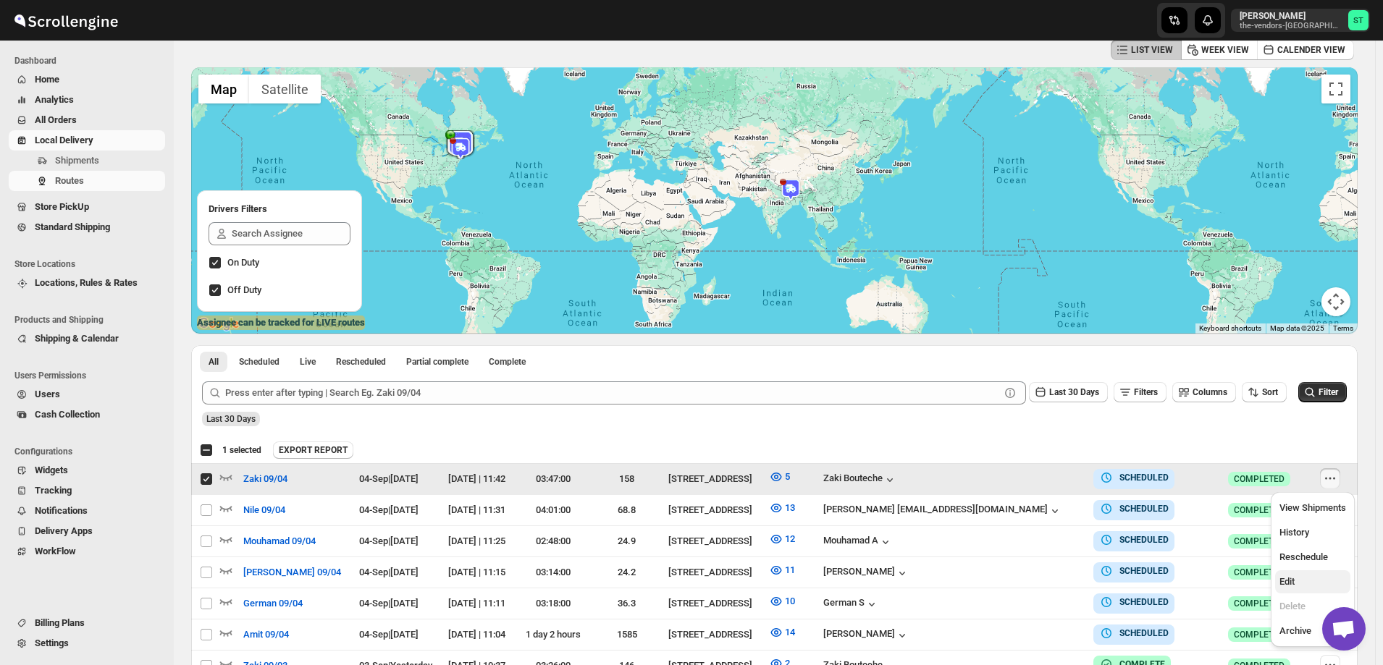
click at [1307, 576] on span "Edit" at bounding box center [1312, 582] width 67 height 14
checkbox input "false"
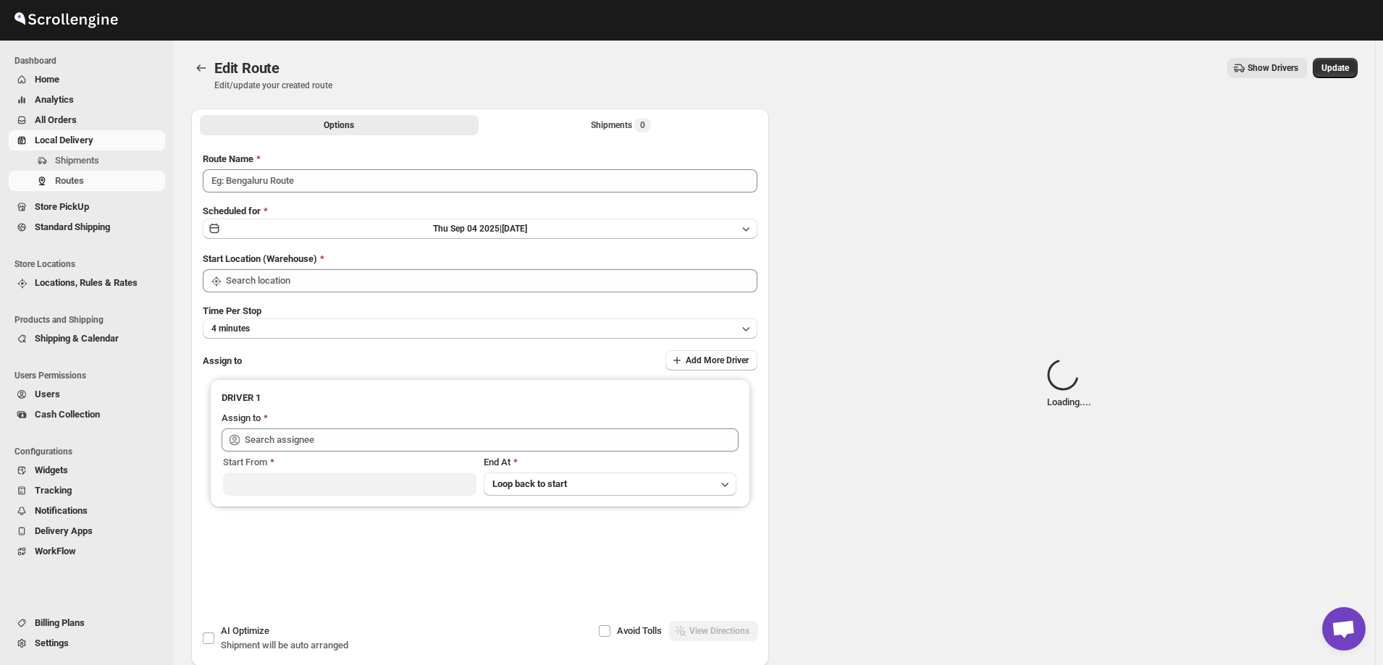
type input "Zaki 09/04"
type input "[STREET_ADDRESS]"
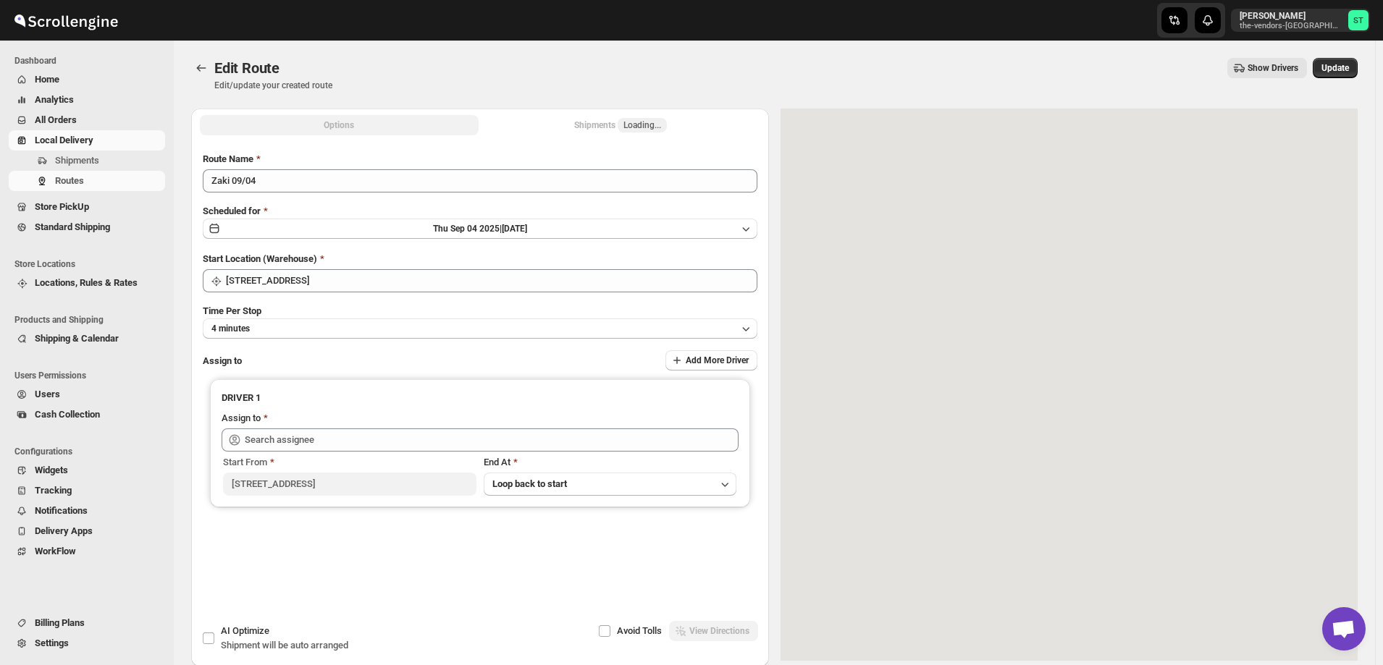
type input "[PERSON_NAME] ([EMAIL_ADDRESS][DOMAIN_NAME])"
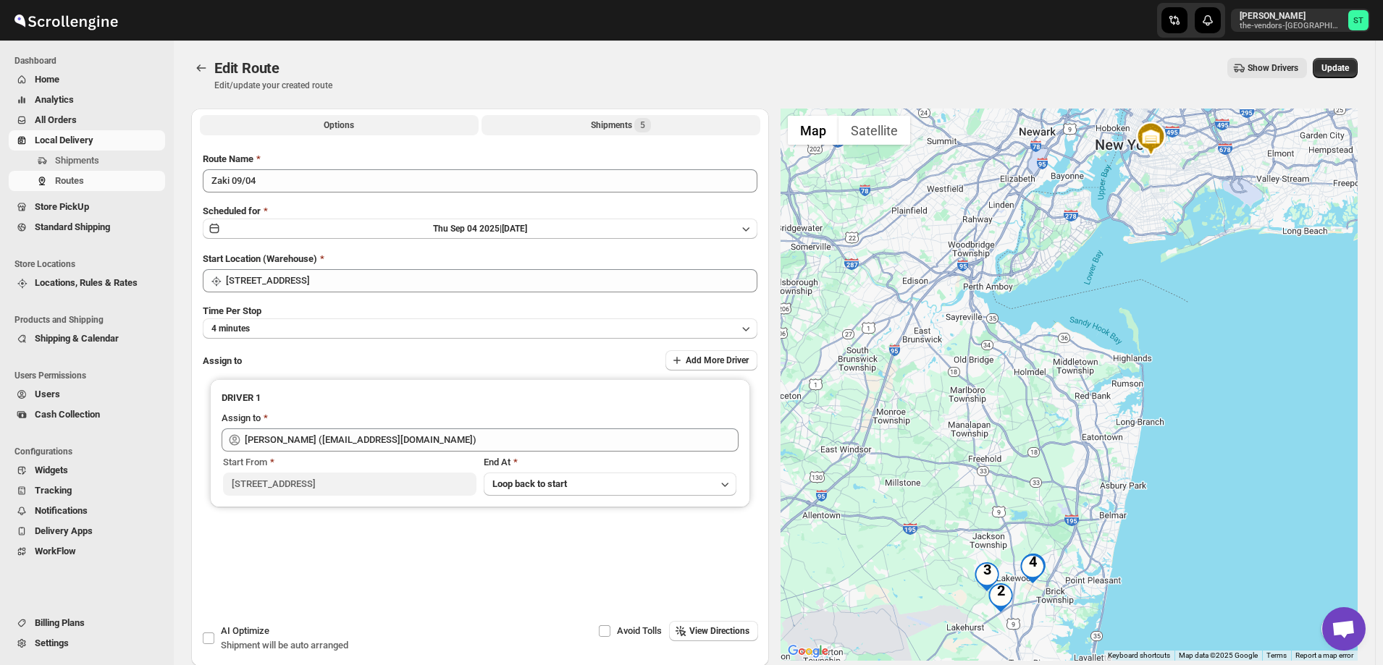
click at [581, 123] on button "Shipments 5" at bounding box center [620, 125] width 279 height 20
